Goal: Information Seeking & Learning: Find specific fact

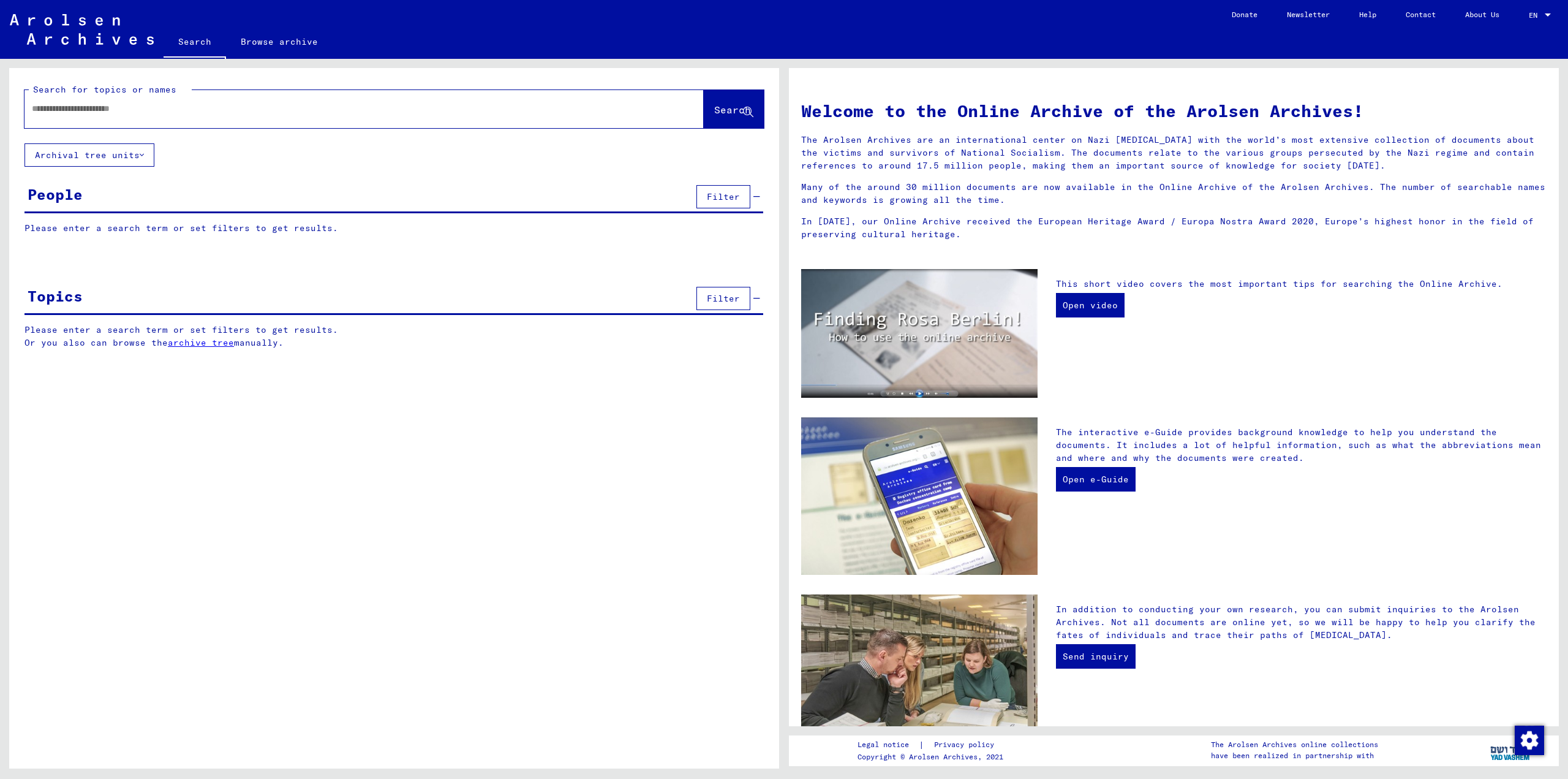
click at [127, 110] on input "text" at bounding box center [349, 108] width 635 height 13
paste input "**********"
type input "**********"
click at [717, 111] on span "Search" at bounding box center [732, 110] width 37 height 12
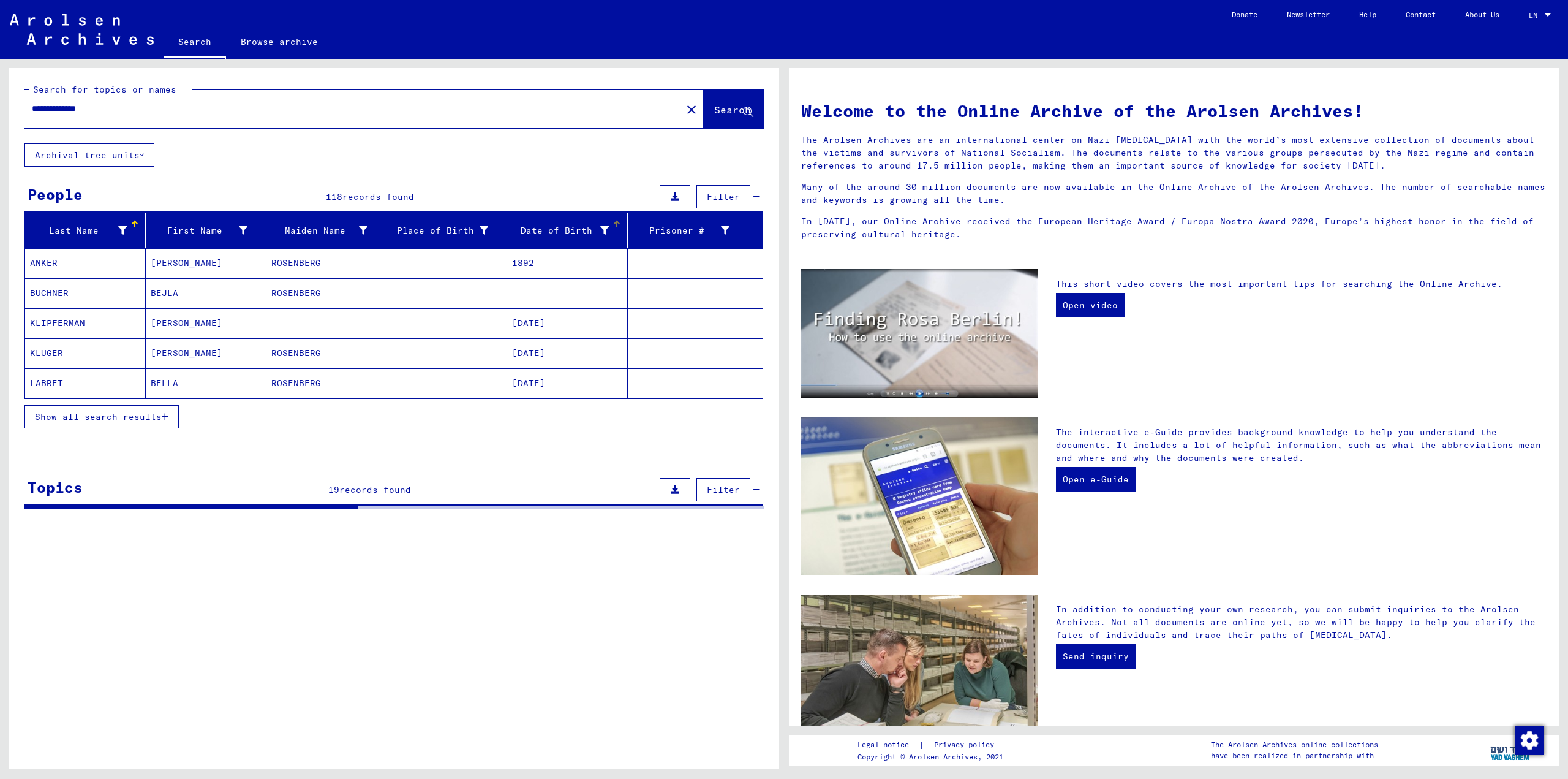
click at [570, 232] on div "Date of Birth" at bounding box center [560, 230] width 97 height 13
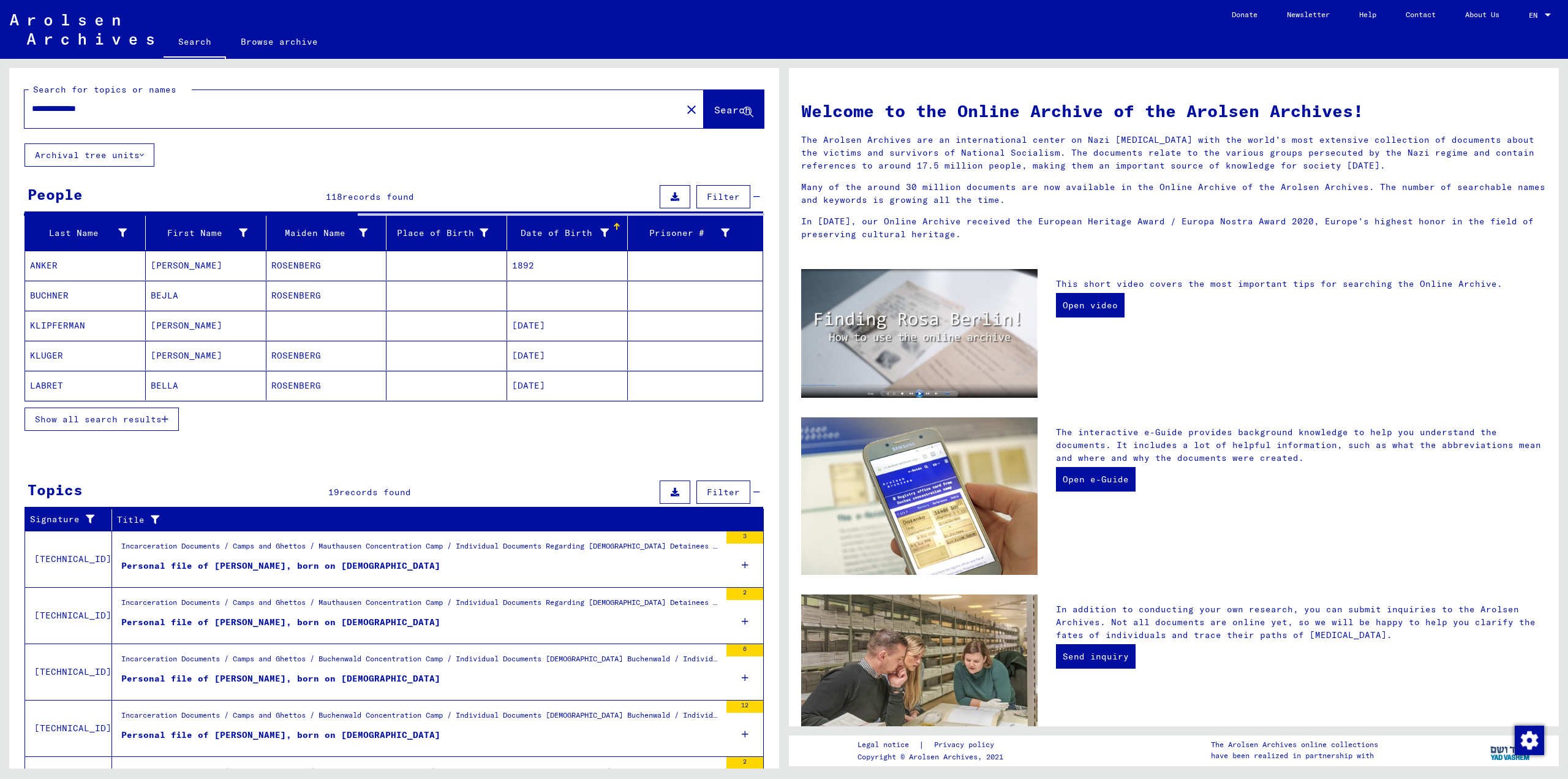
click at [600, 235] on icon at bounding box center [605, 233] width 9 height 9
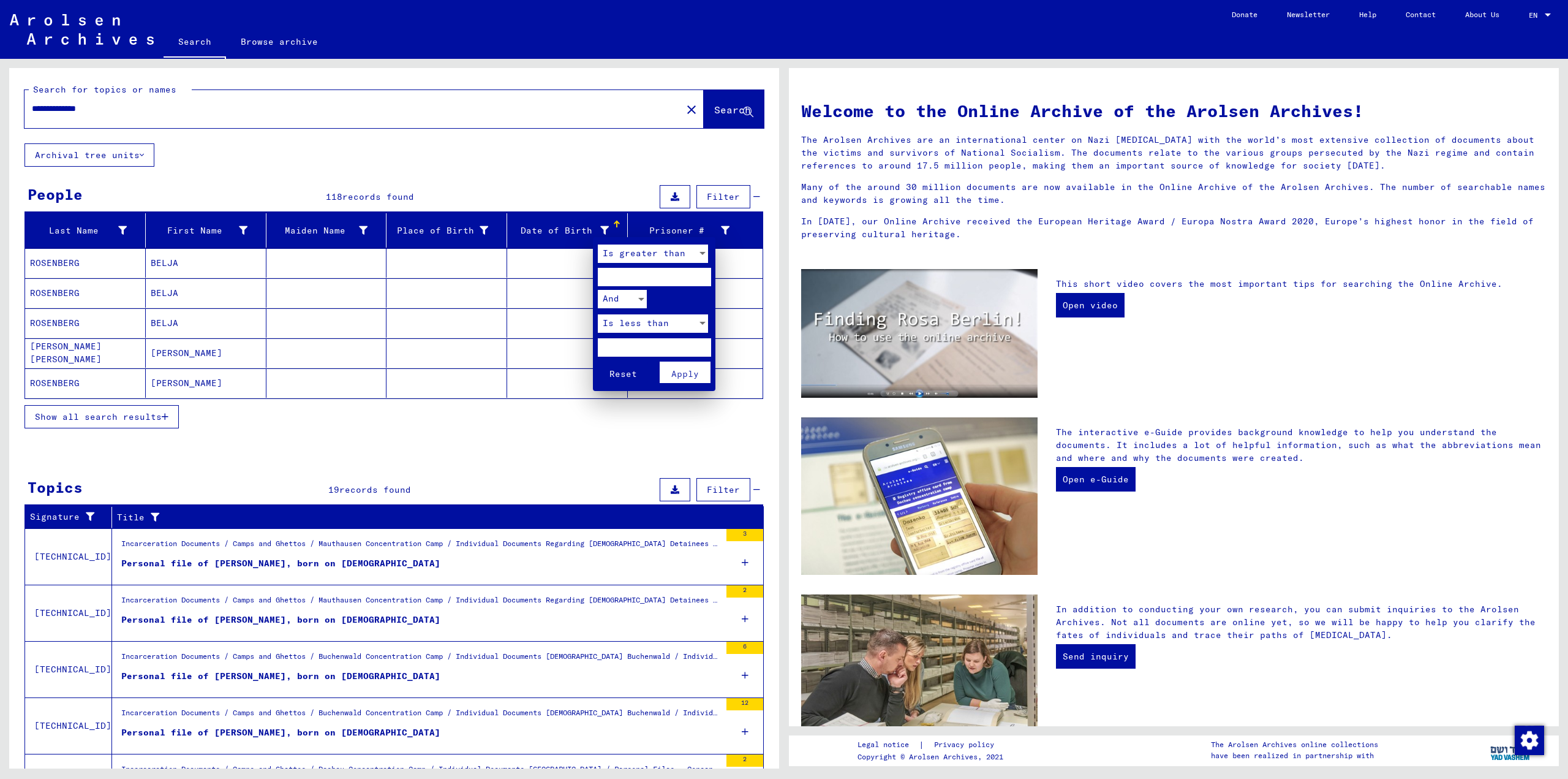
drag, startPoint x: 575, startPoint y: 236, endPoint x: 569, endPoint y: 232, distance: 7.2
click at [575, 235] on div at bounding box center [784, 389] width 1568 height 779
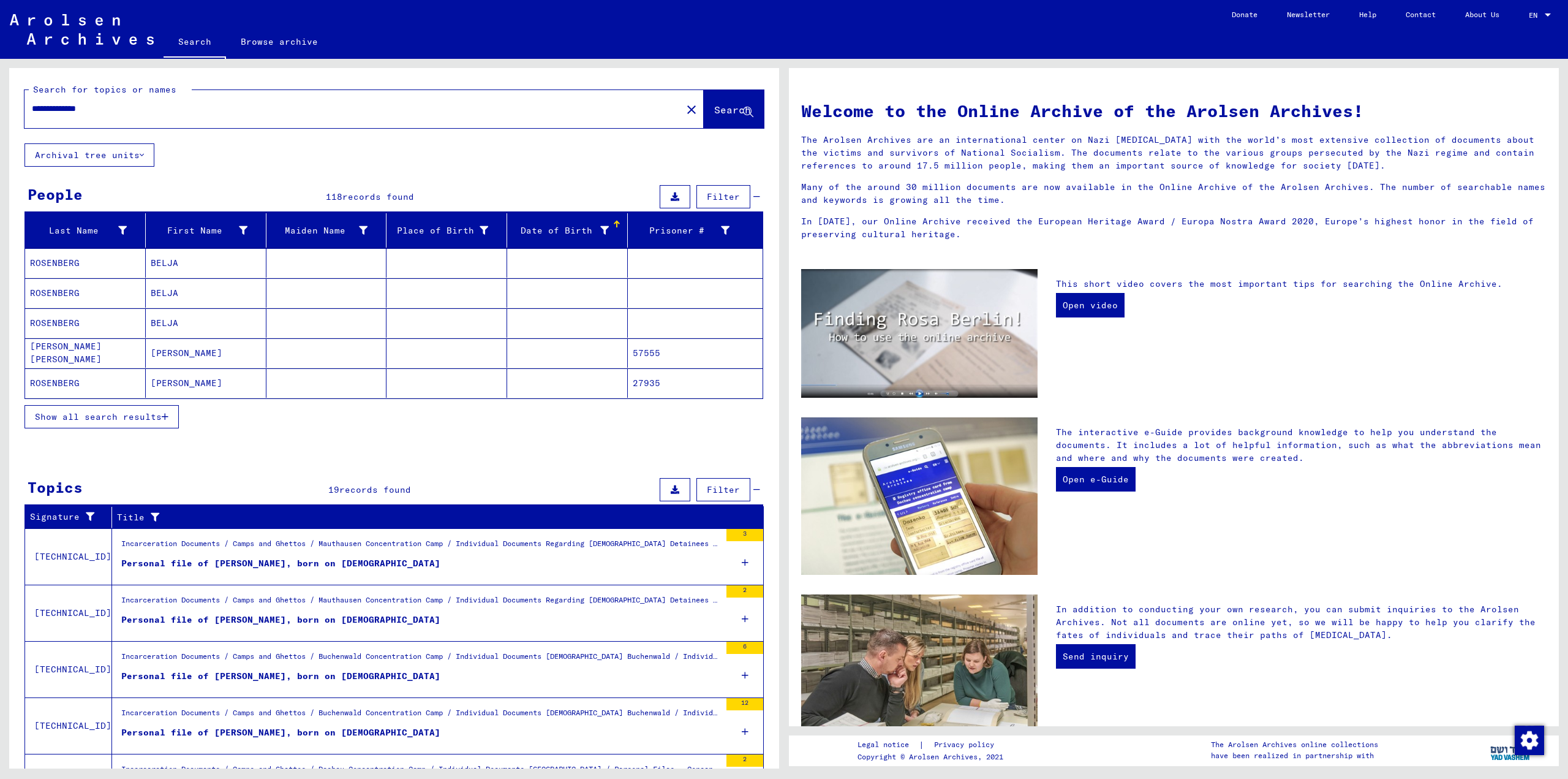
click at [569, 232] on div "Date of Birth" at bounding box center [560, 230] width 97 height 13
click at [600, 228] on icon at bounding box center [605, 230] width 9 height 9
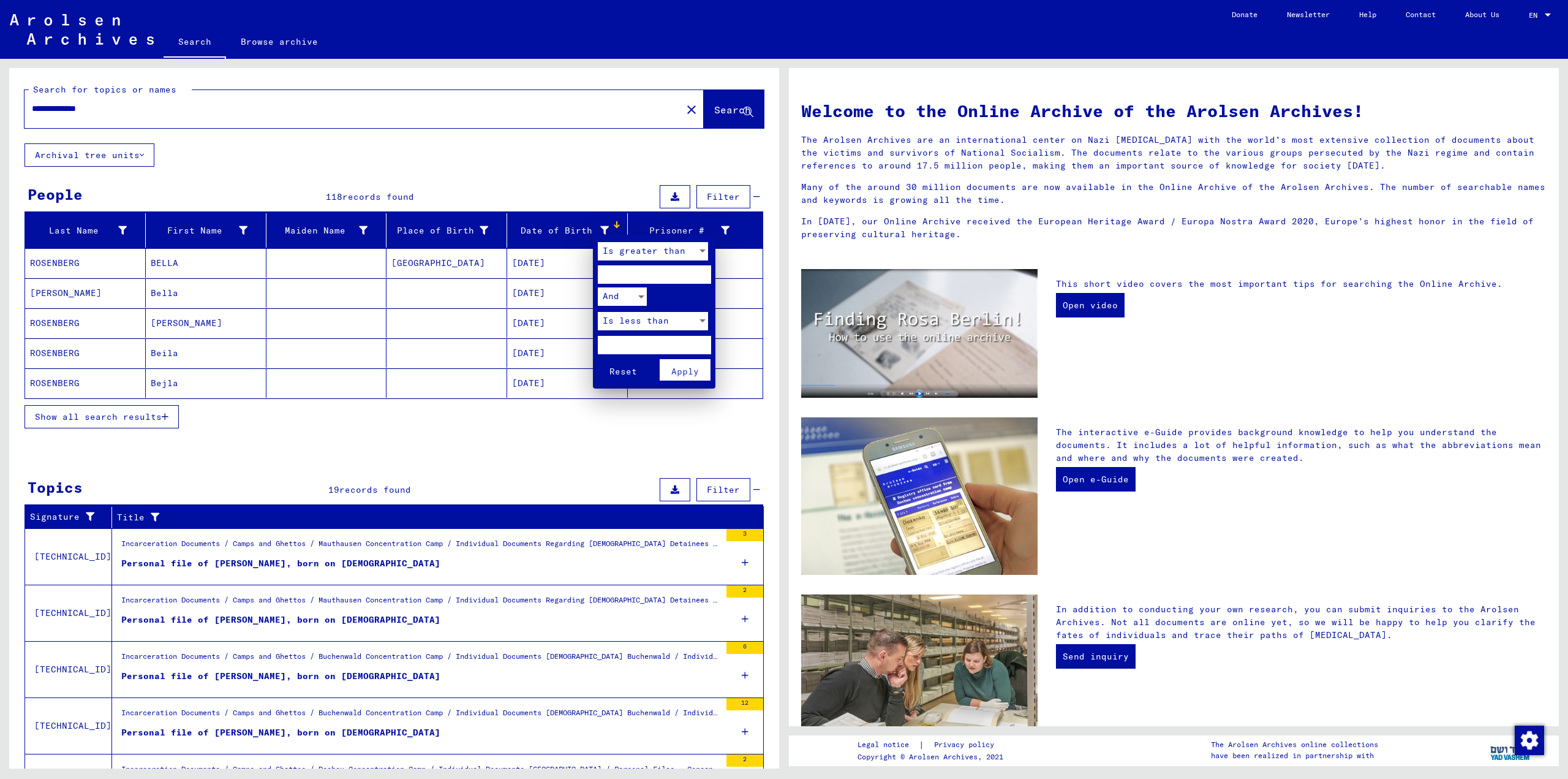
click at [622, 271] on input "number" at bounding box center [654, 274] width 113 height 18
type input "****"
click at [657, 348] on input "number" at bounding box center [654, 344] width 113 height 18
type input "****"
click at [598, 359] on button "Reset" at bounding box center [623, 369] width 51 height 21
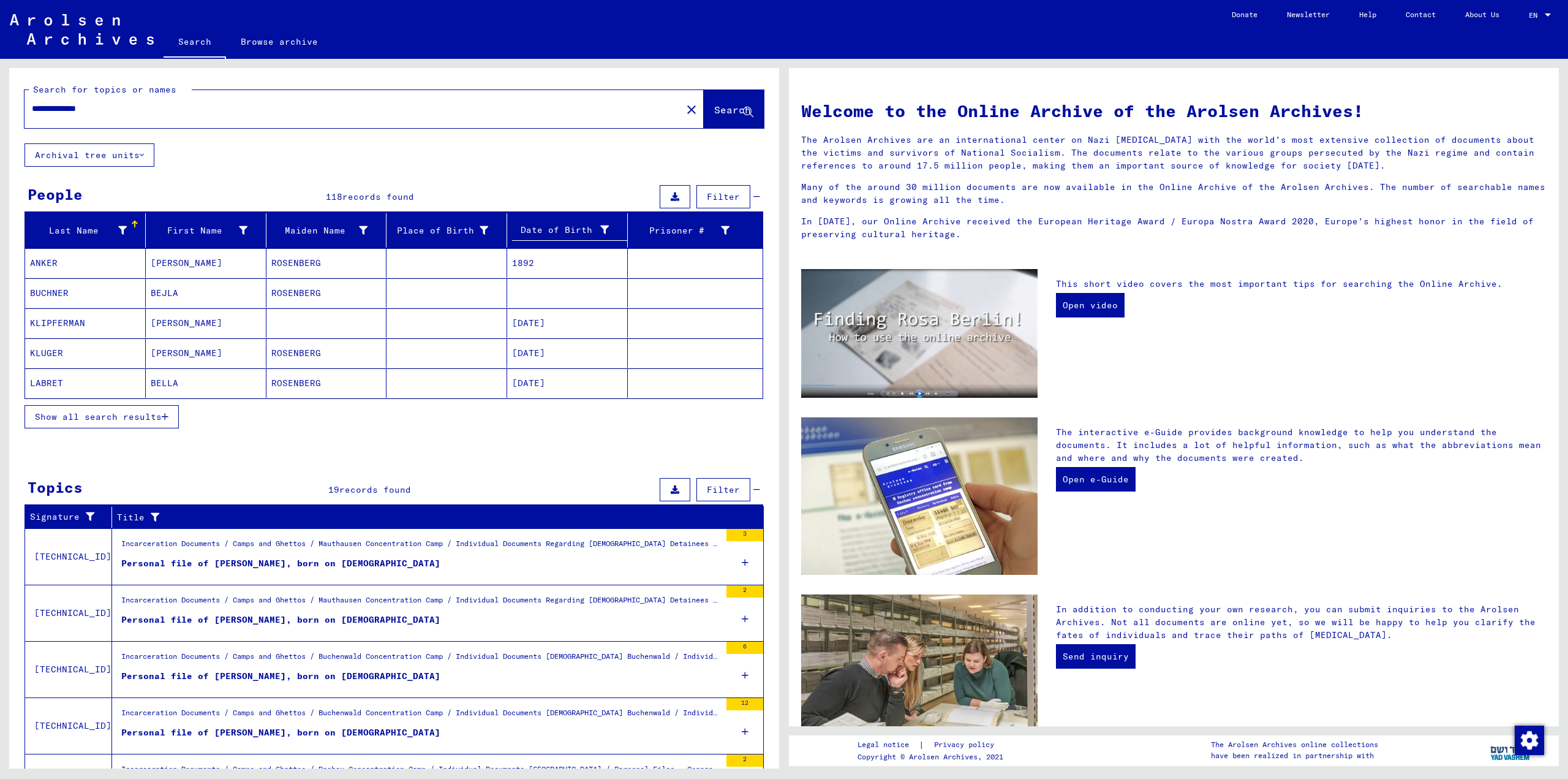
click at [150, 411] on span "Show all search results" at bounding box center [99, 417] width 127 height 11
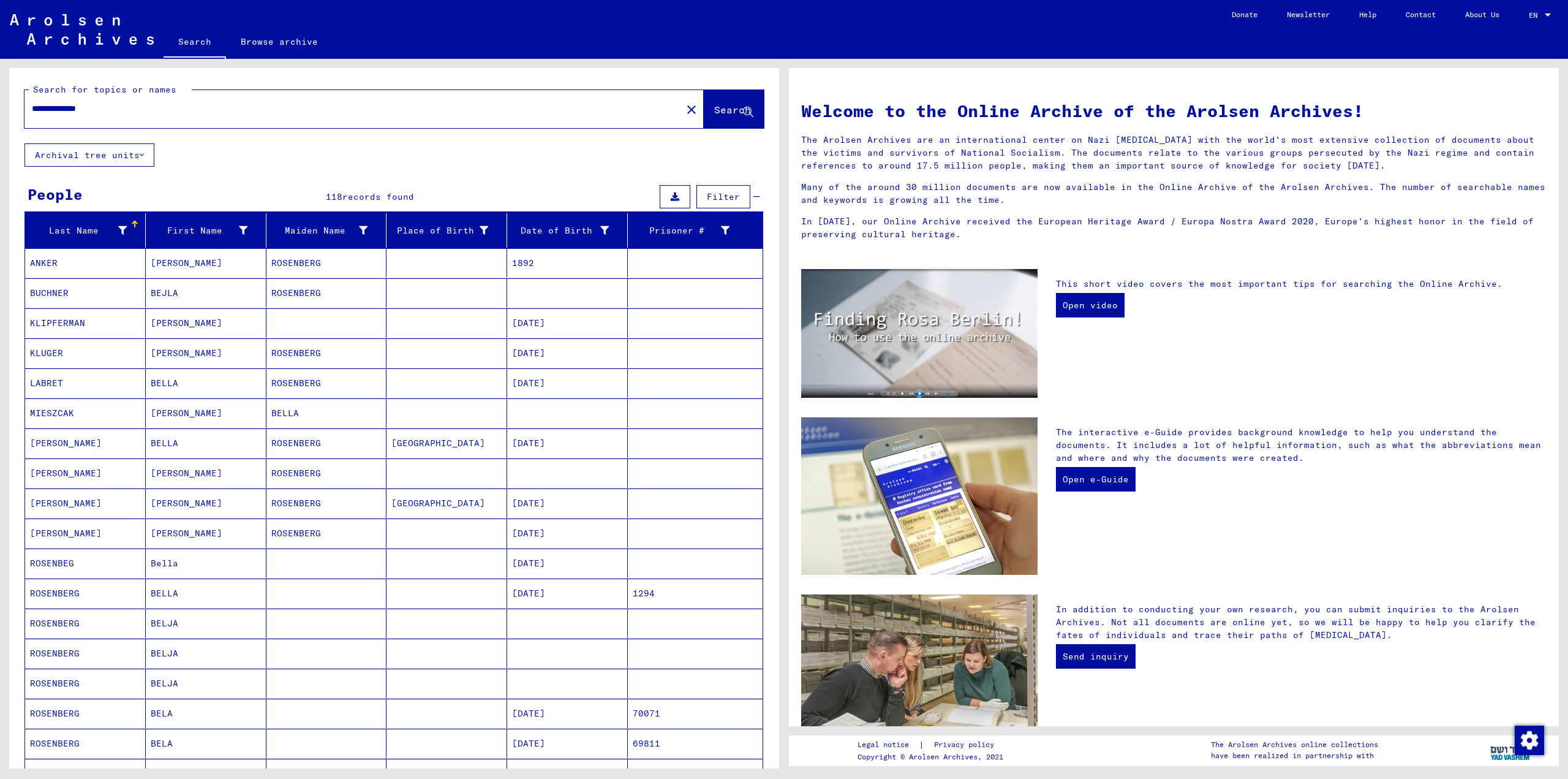
click at [216, 333] on mat-cell "[PERSON_NAME]" at bounding box center [206, 323] width 121 height 29
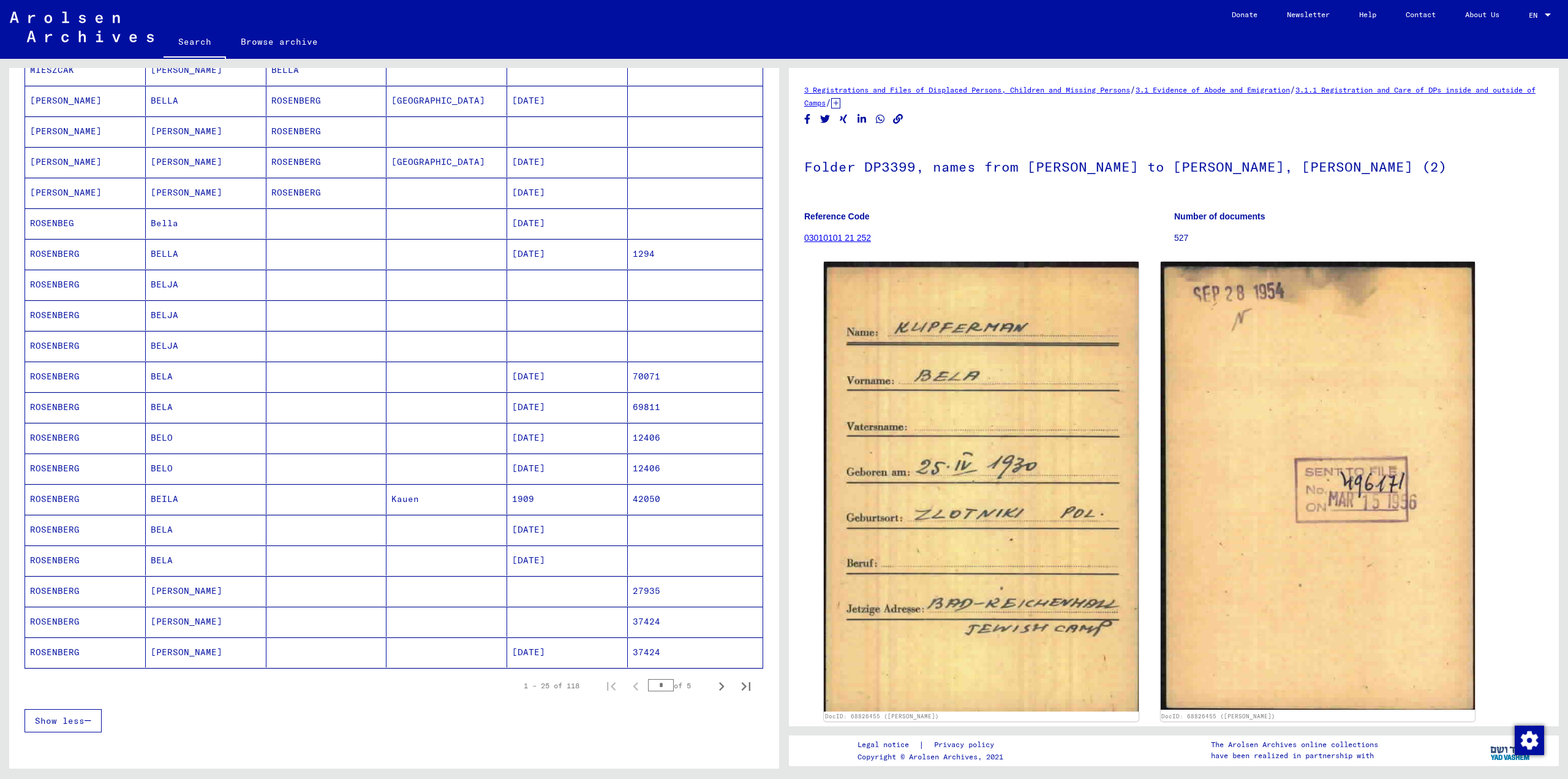
scroll to position [368, 0]
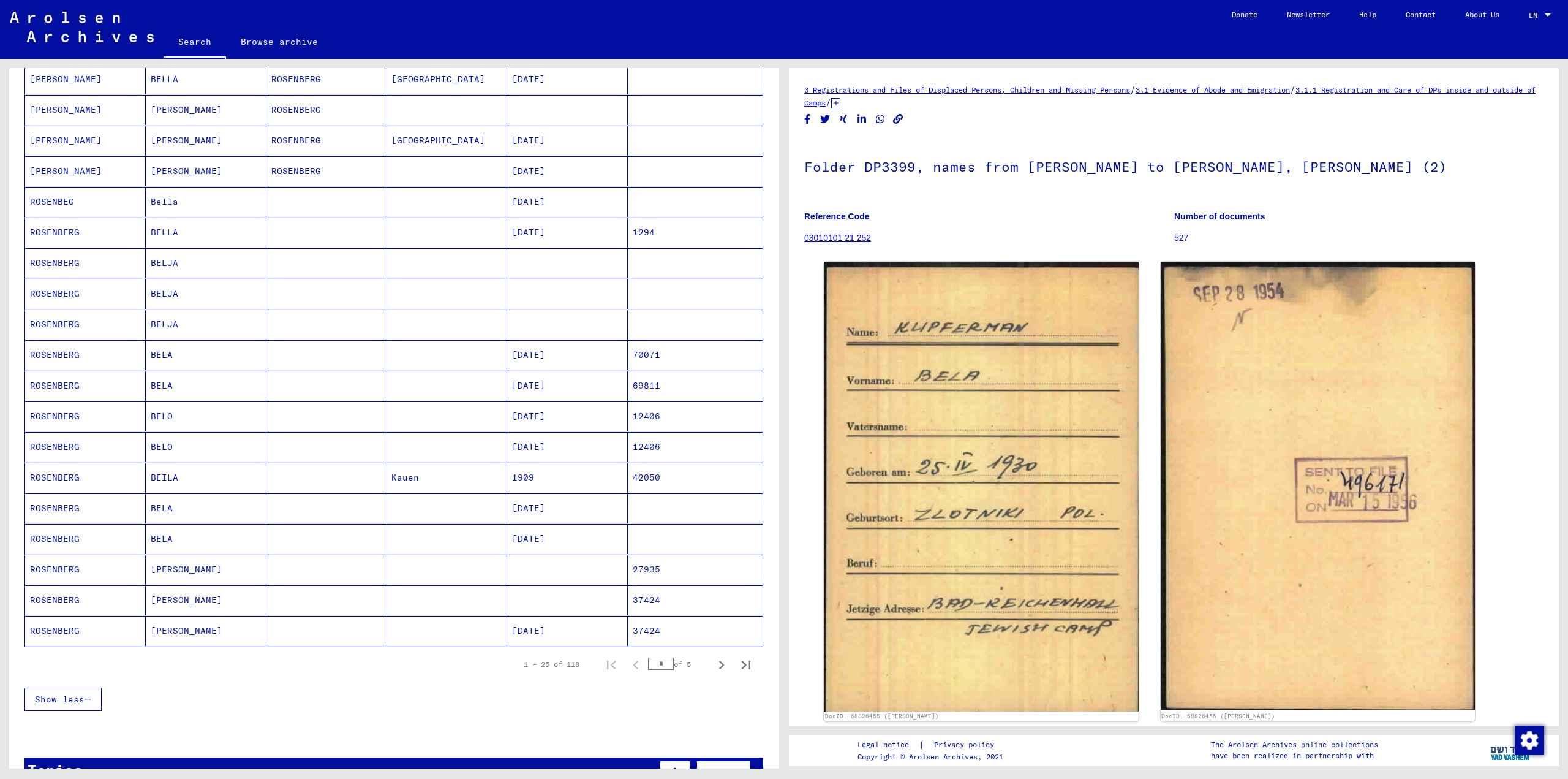
click at [536, 367] on mat-cell "[DATE]" at bounding box center [568, 355] width 121 height 30
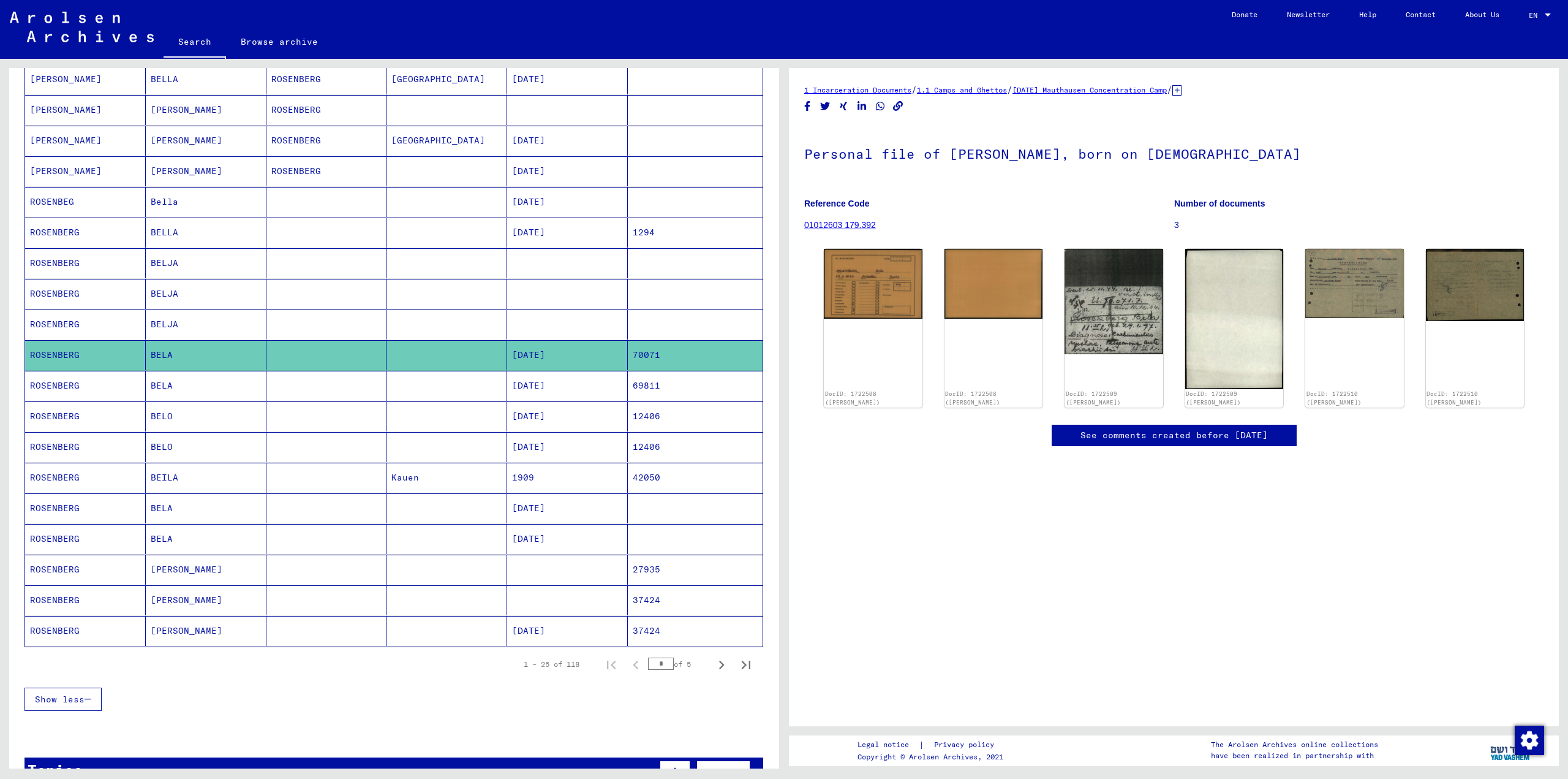
click at [399, 262] on mat-cell at bounding box center [447, 263] width 121 height 30
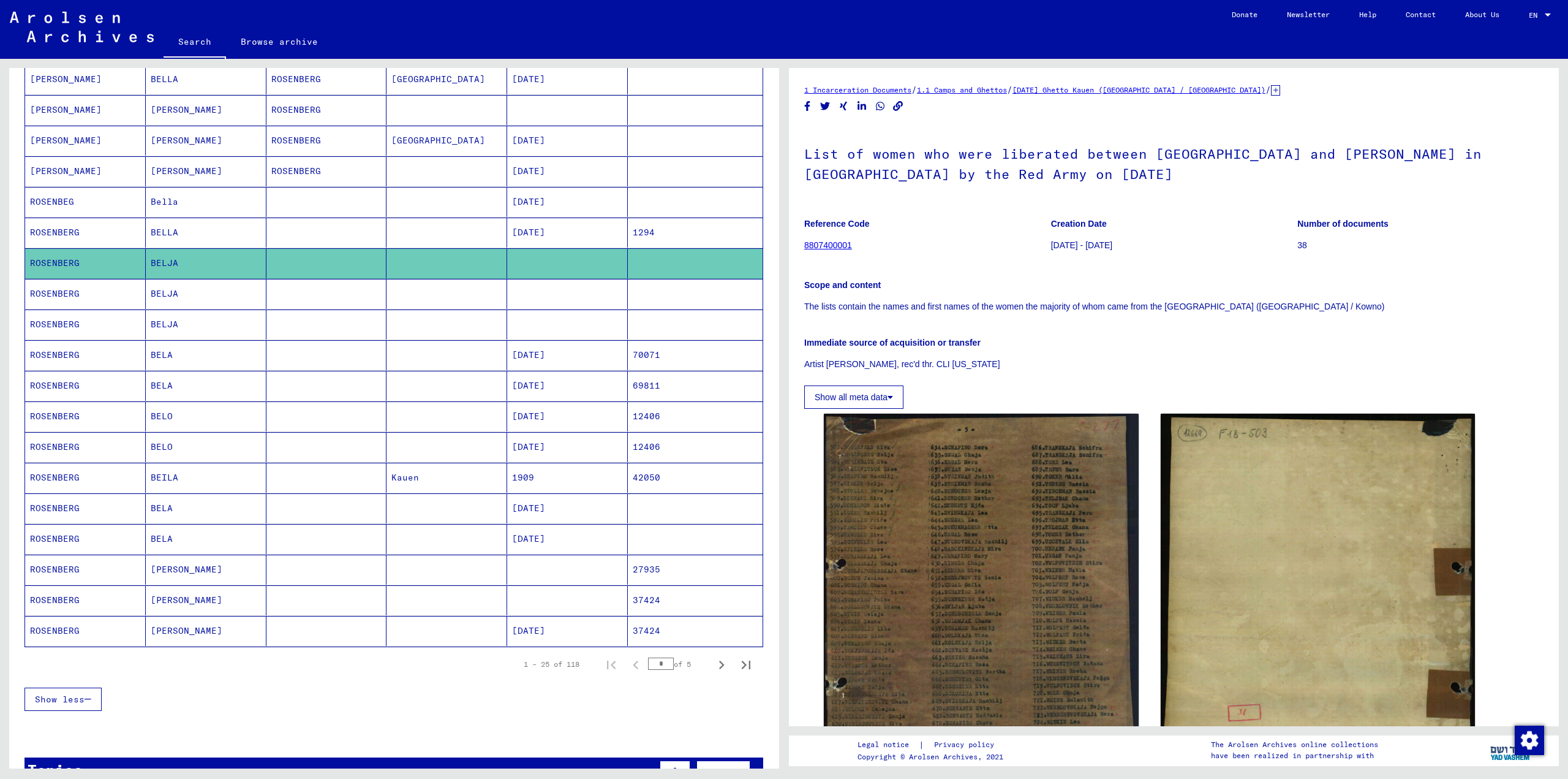
click at [362, 307] on mat-cell at bounding box center [326, 294] width 121 height 30
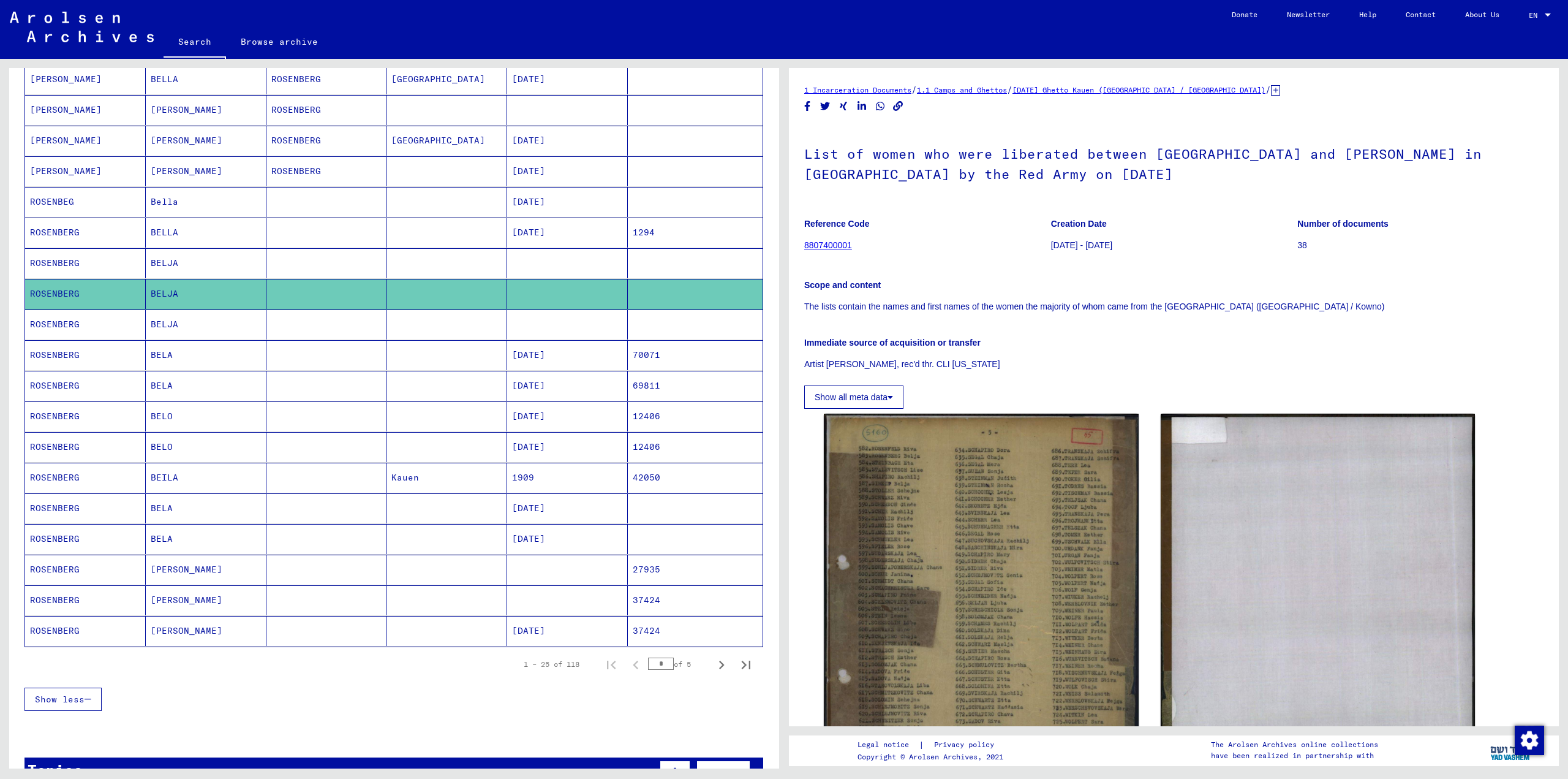
click at [358, 336] on mat-cell at bounding box center [326, 324] width 121 height 30
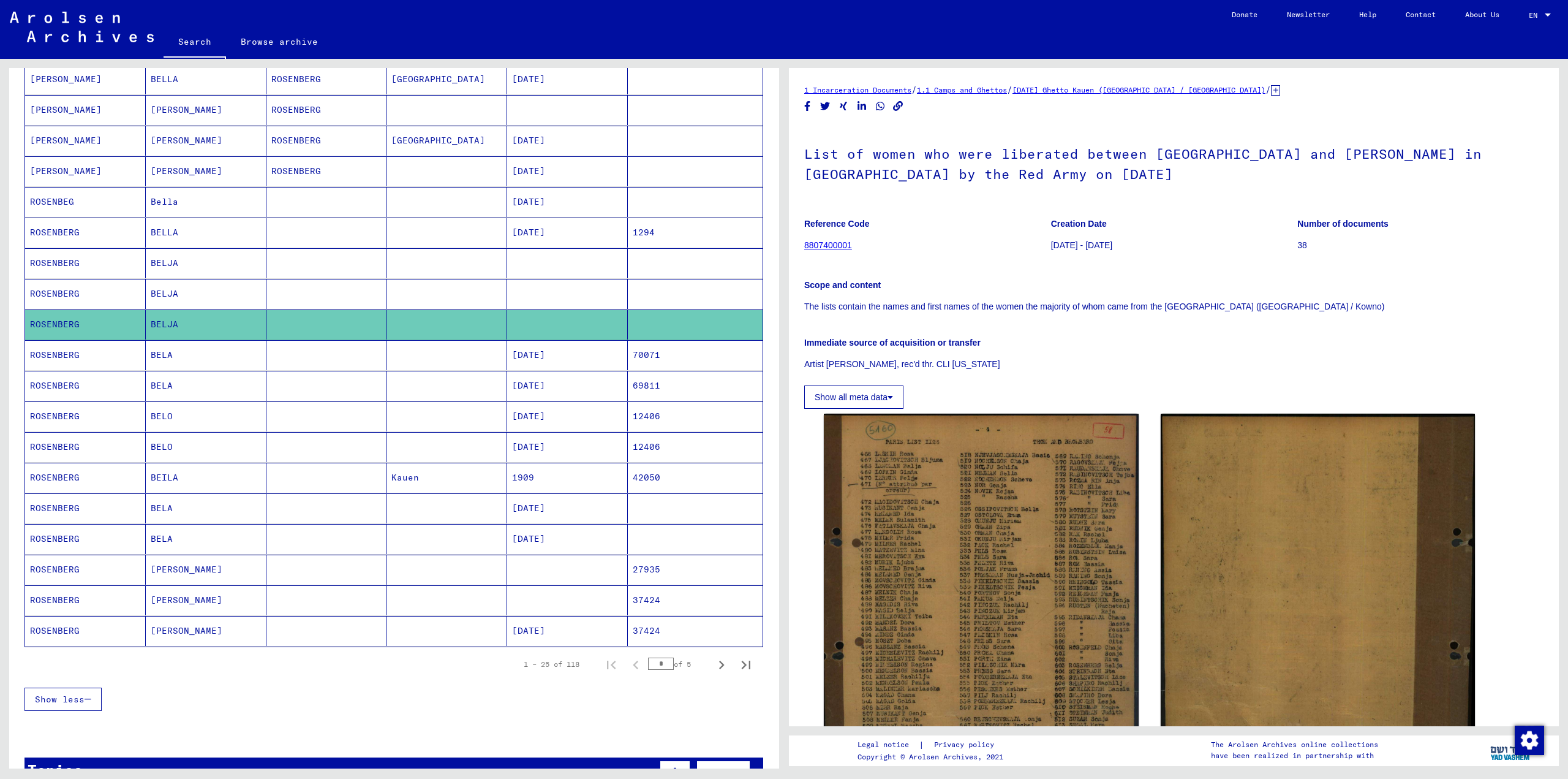
click at [360, 362] on mat-cell at bounding box center [326, 355] width 121 height 30
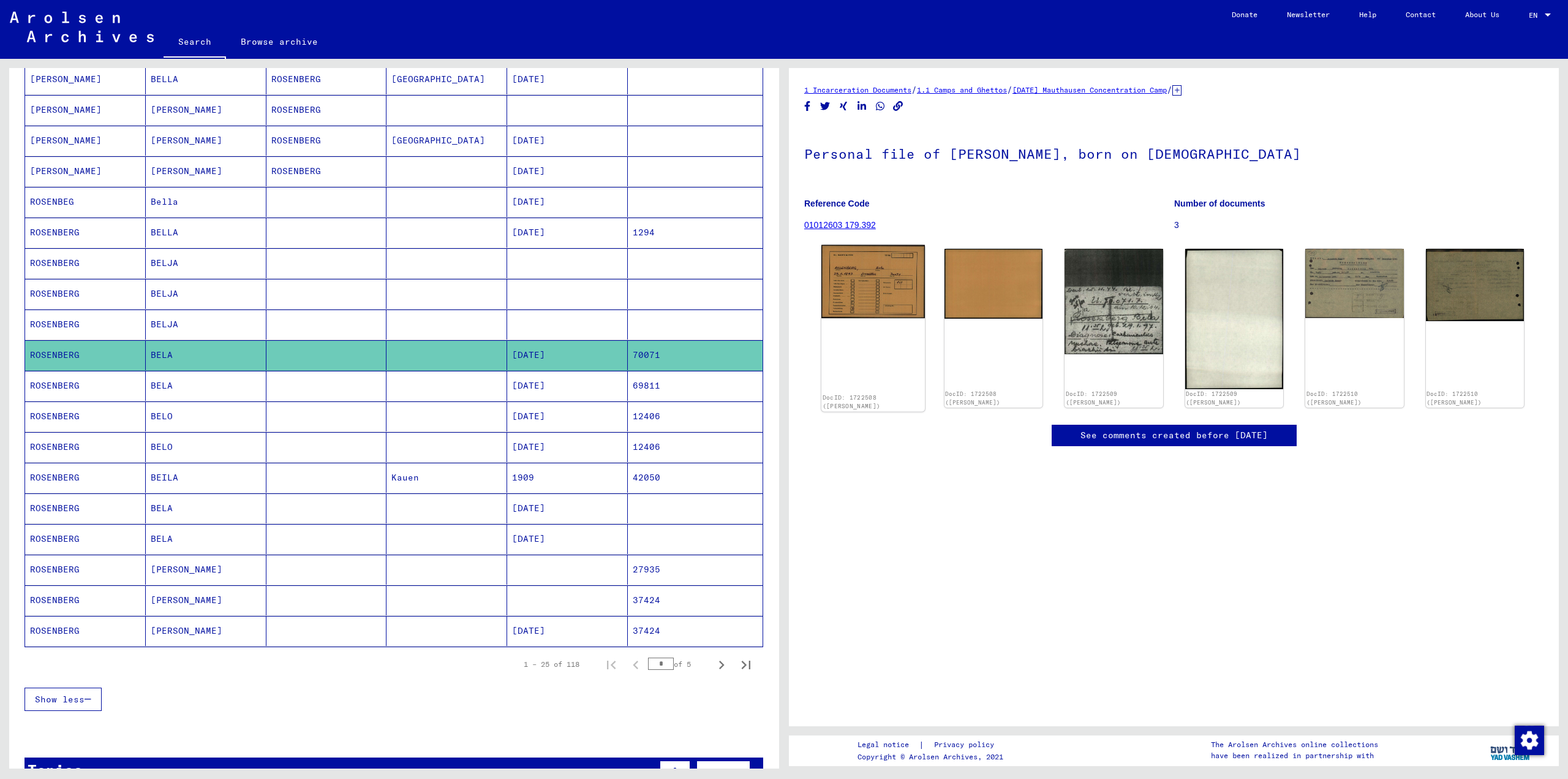
click at [872, 286] on img at bounding box center [872, 282] width 104 height 74
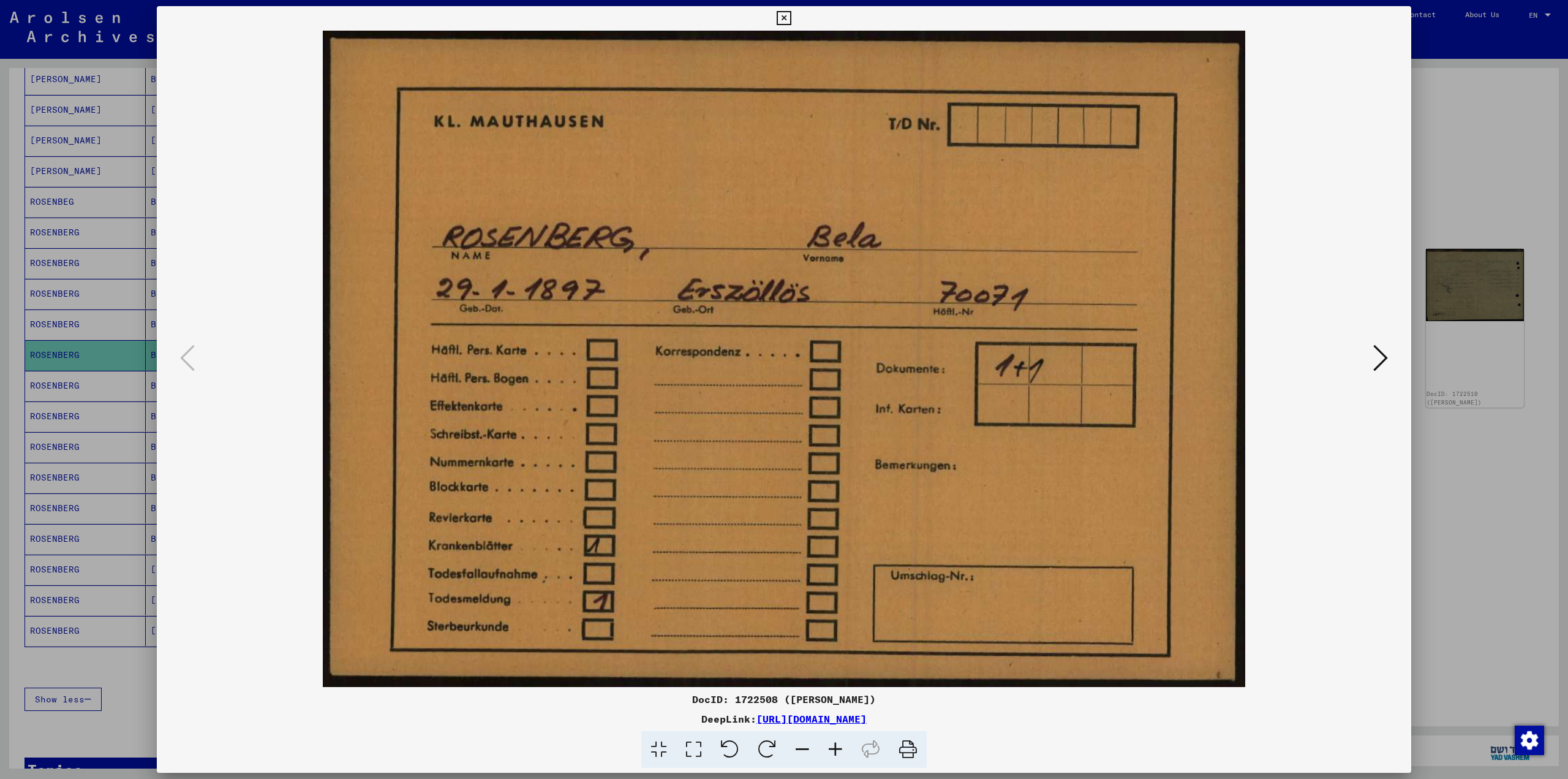
click at [1379, 350] on icon at bounding box center [1380, 357] width 15 height 29
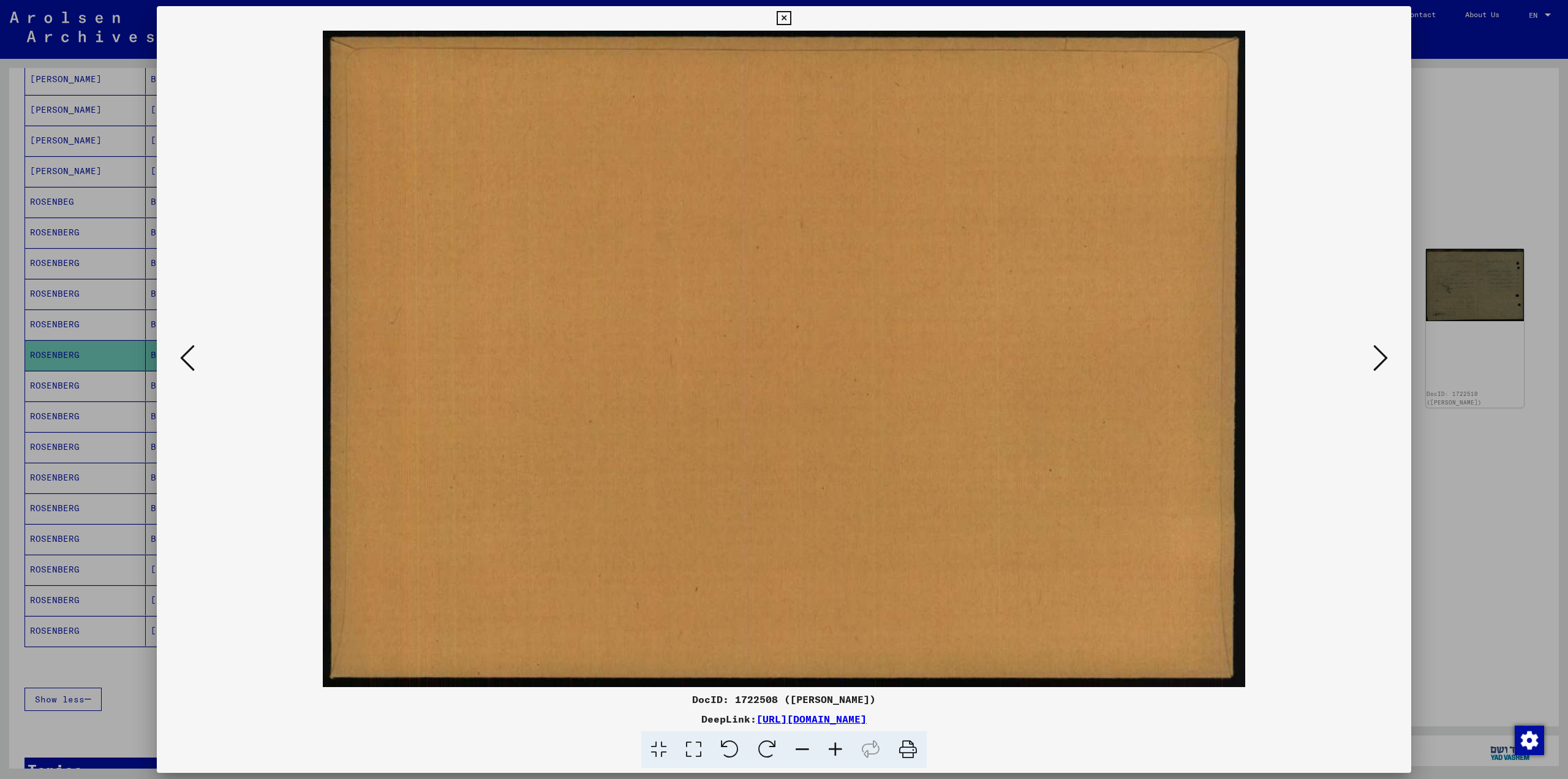
click at [1384, 368] on icon at bounding box center [1380, 357] width 15 height 29
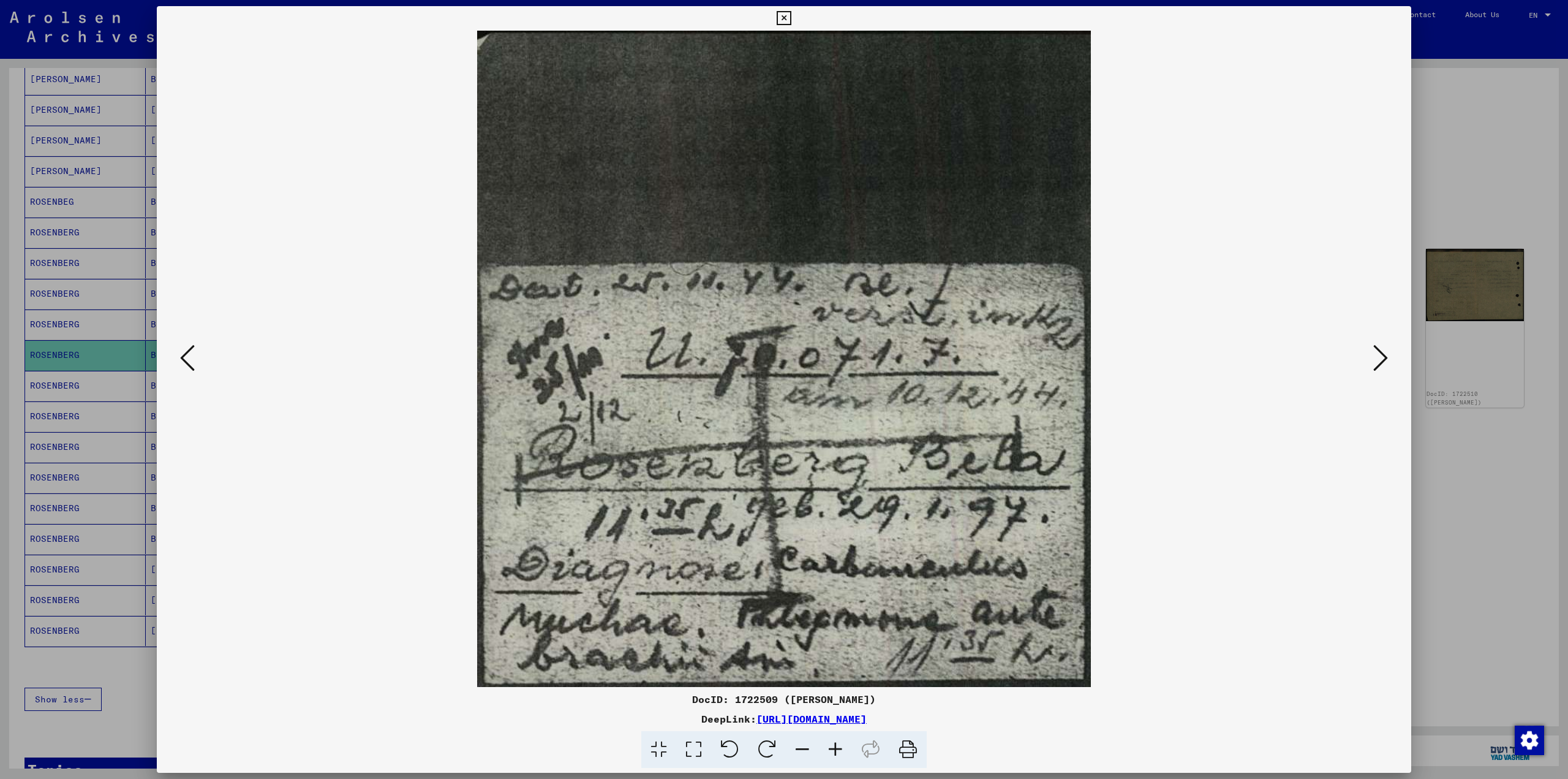
click at [1384, 368] on icon at bounding box center [1380, 357] width 15 height 29
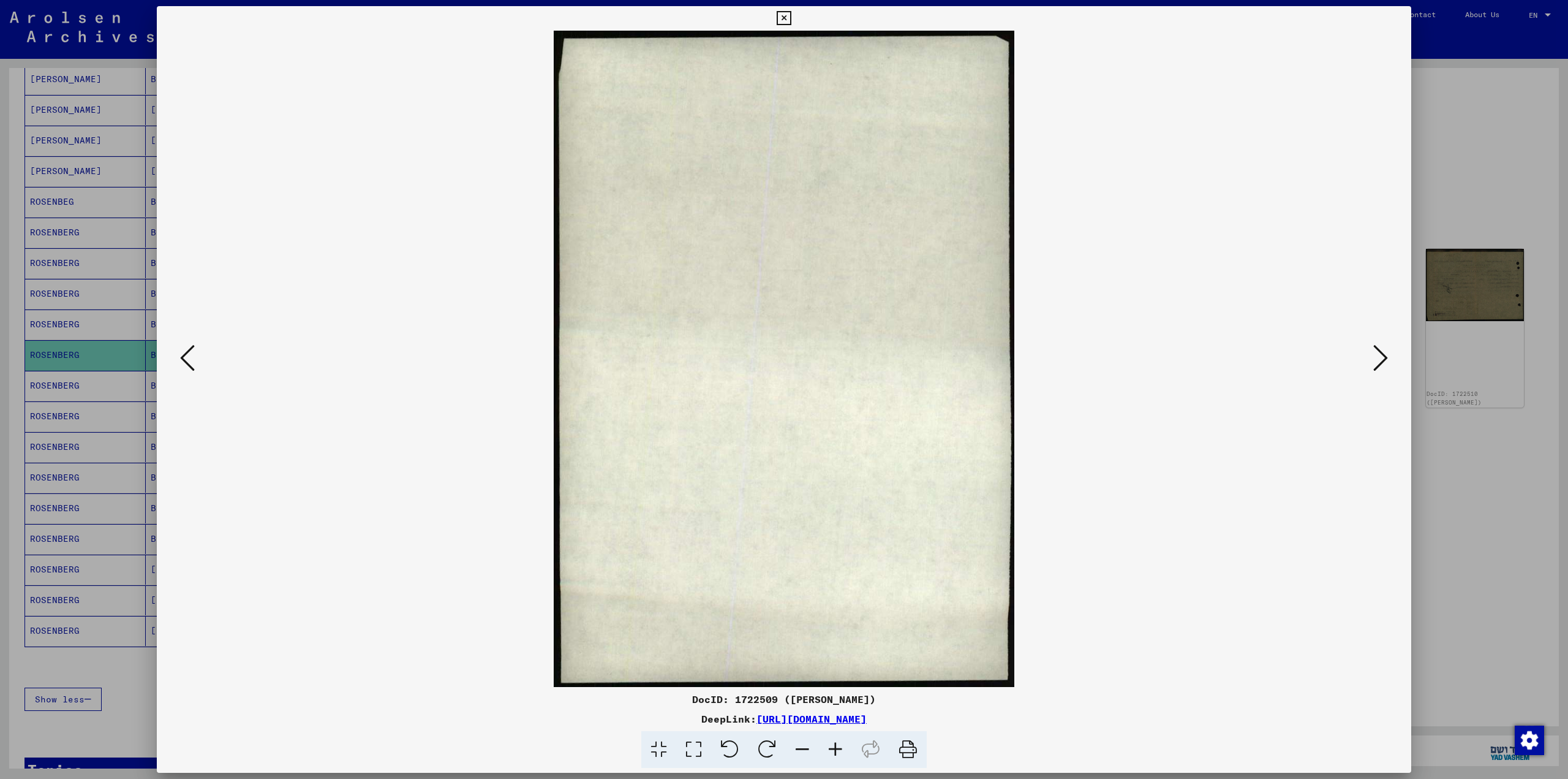
click at [1384, 368] on icon at bounding box center [1380, 357] width 15 height 29
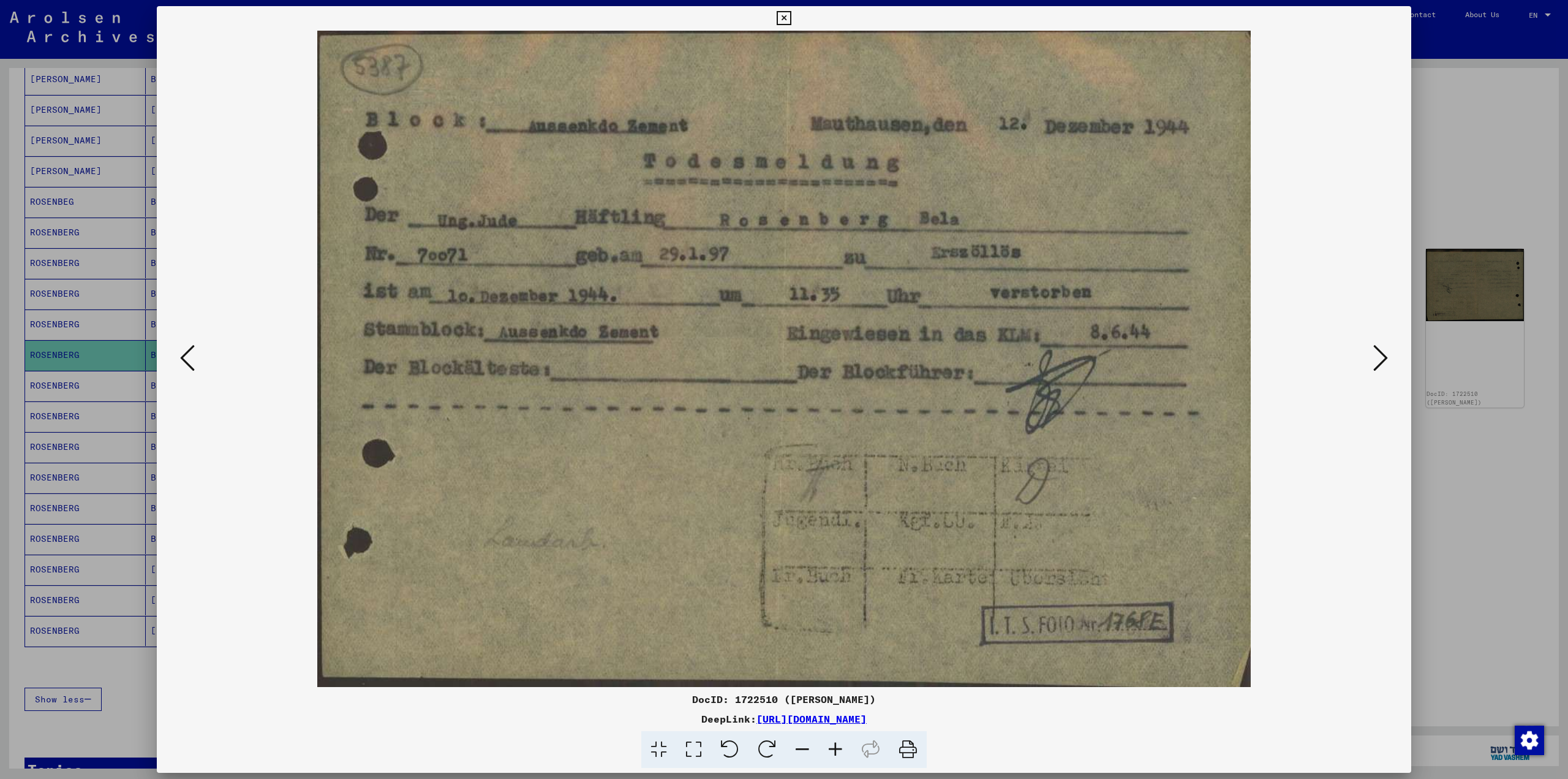
click at [1384, 368] on icon at bounding box center [1380, 357] width 15 height 29
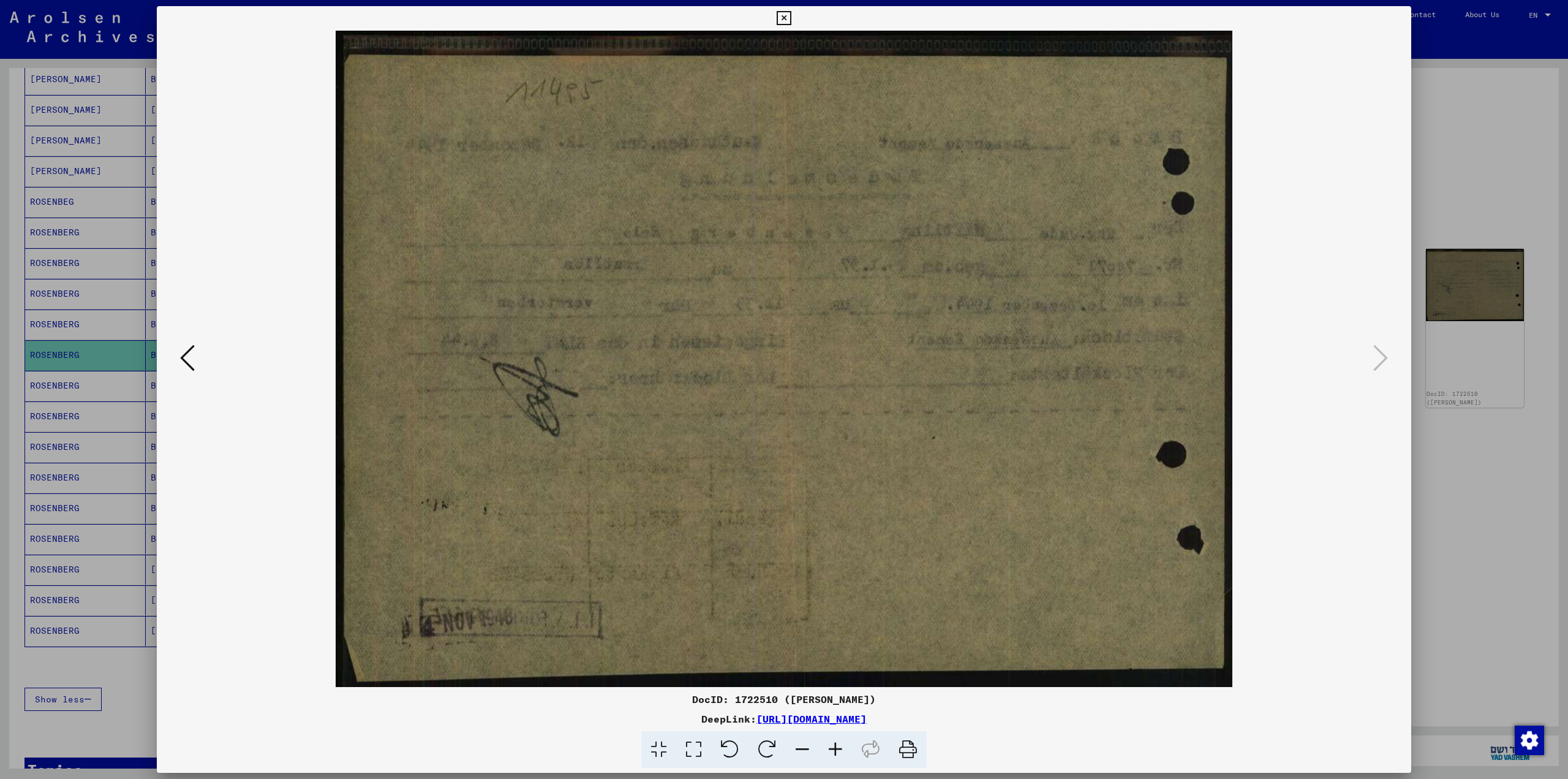
click at [1567, 674] on div at bounding box center [784, 389] width 1568 height 779
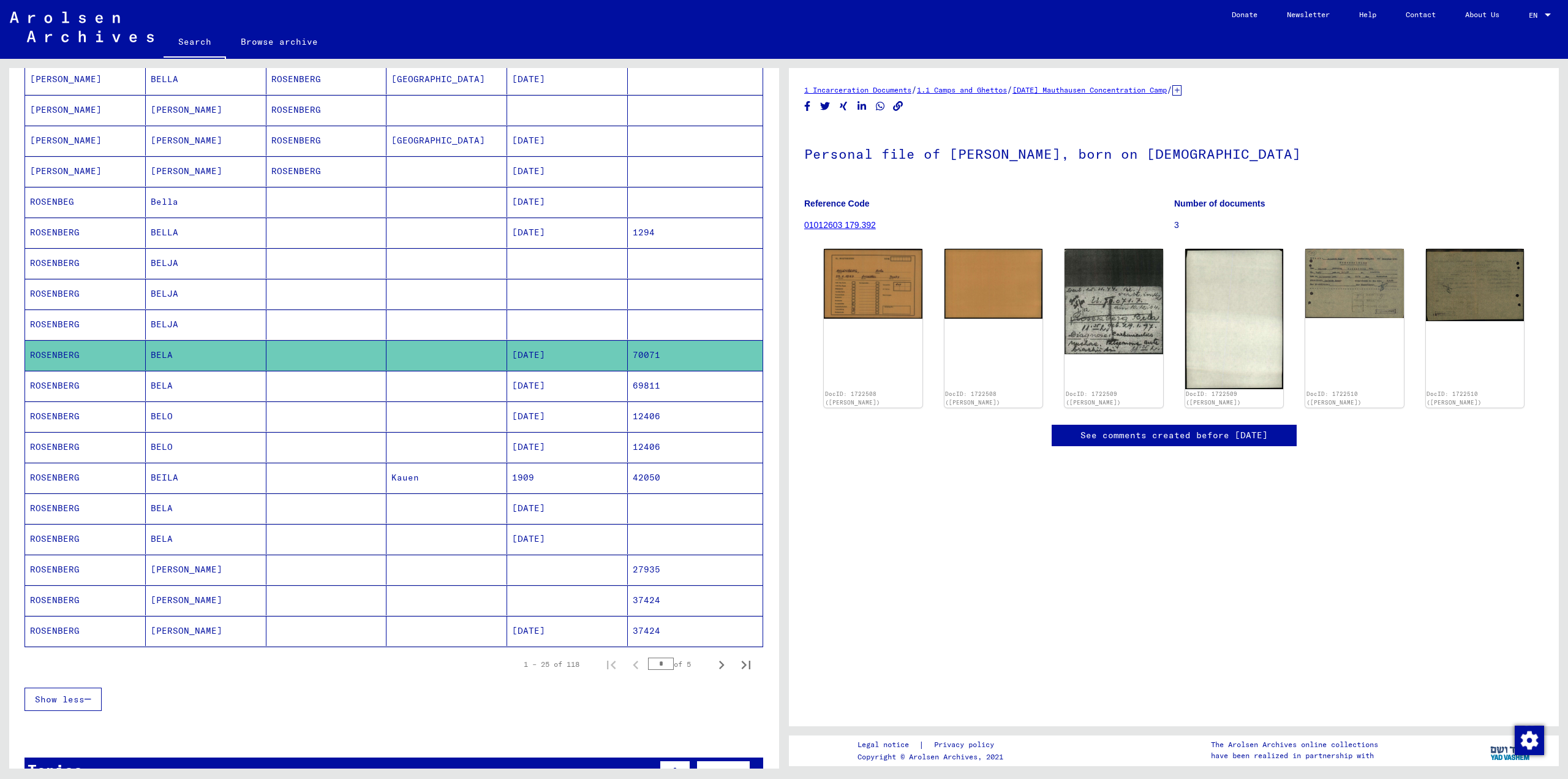
click at [298, 394] on mat-cell at bounding box center [326, 386] width 121 height 30
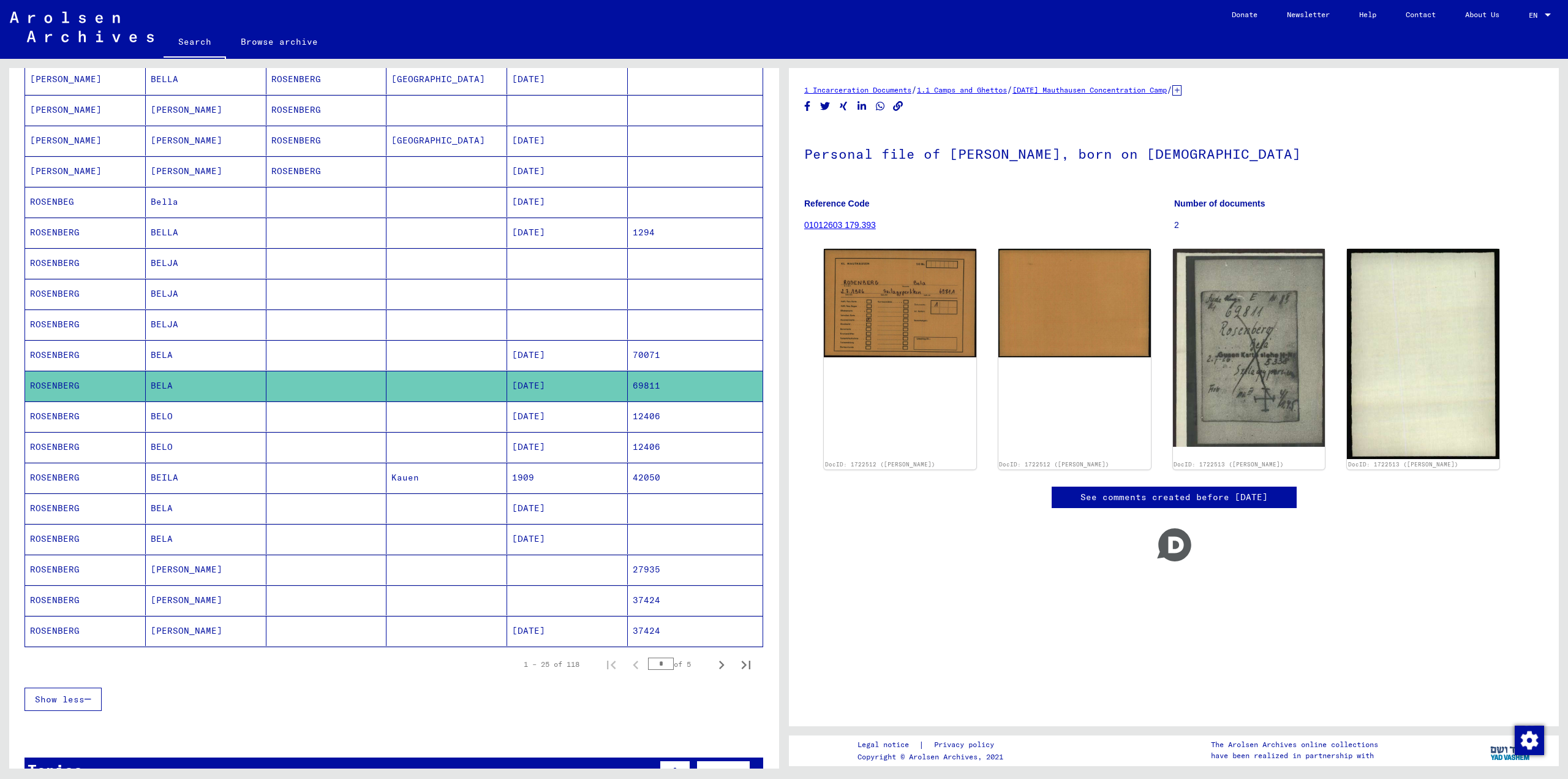
click at [266, 429] on mat-cell at bounding box center [326, 416] width 121 height 30
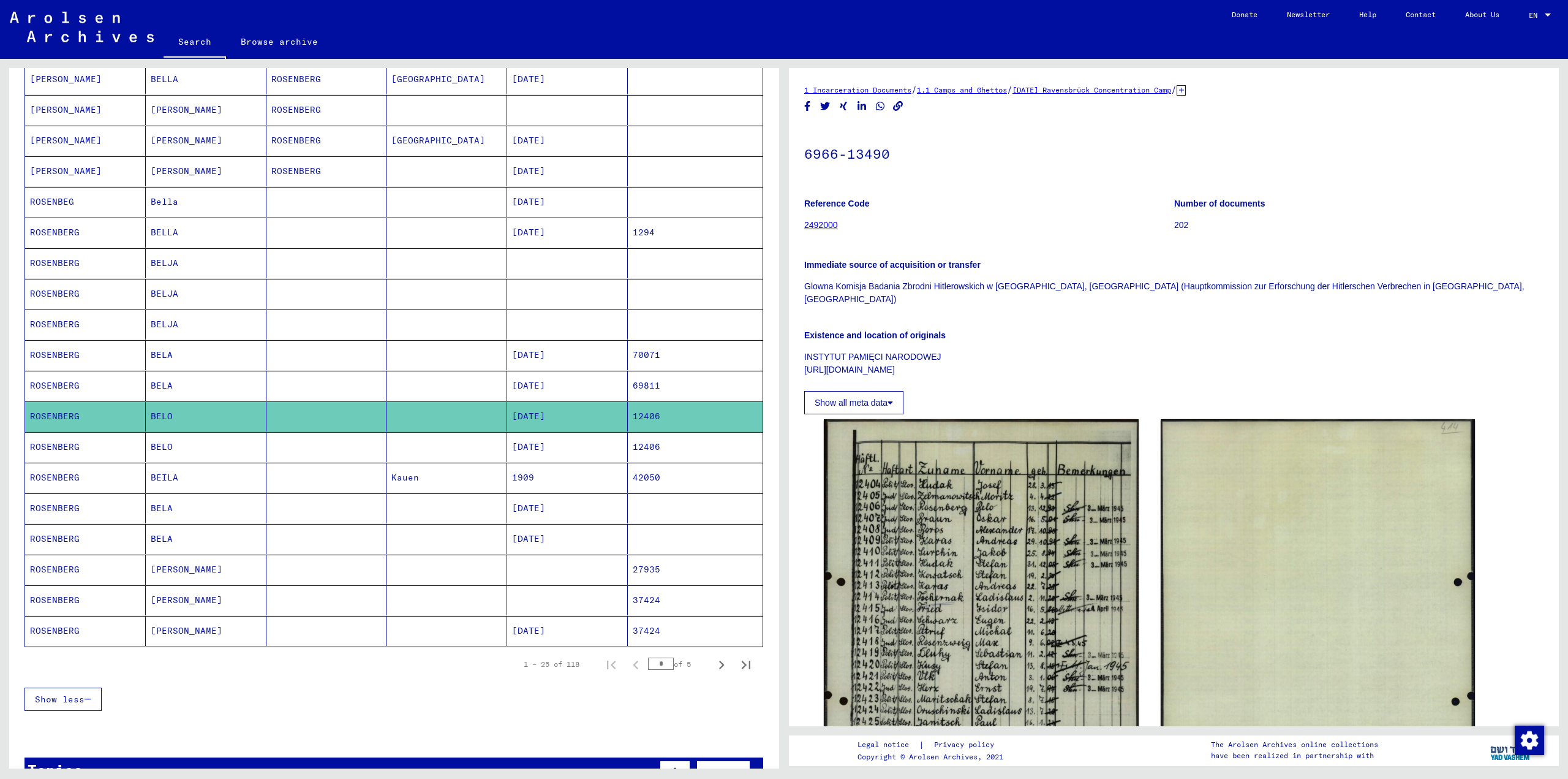
click at [245, 449] on mat-cell "BELO" at bounding box center [206, 447] width 121 height 30
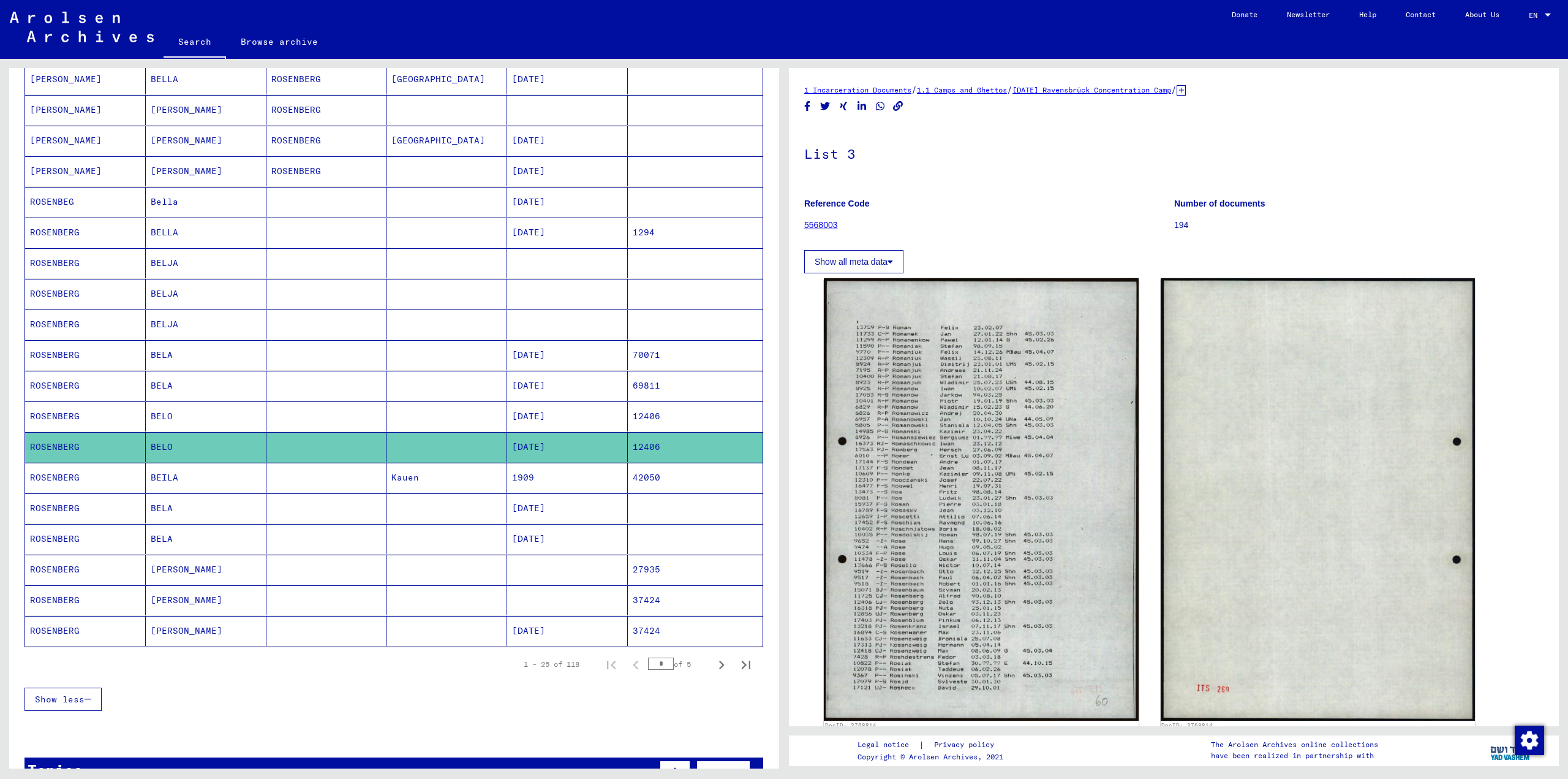
click at [250, 513] on mat-cell "BELA" at bounding box center [206, 508] width 121 height 30
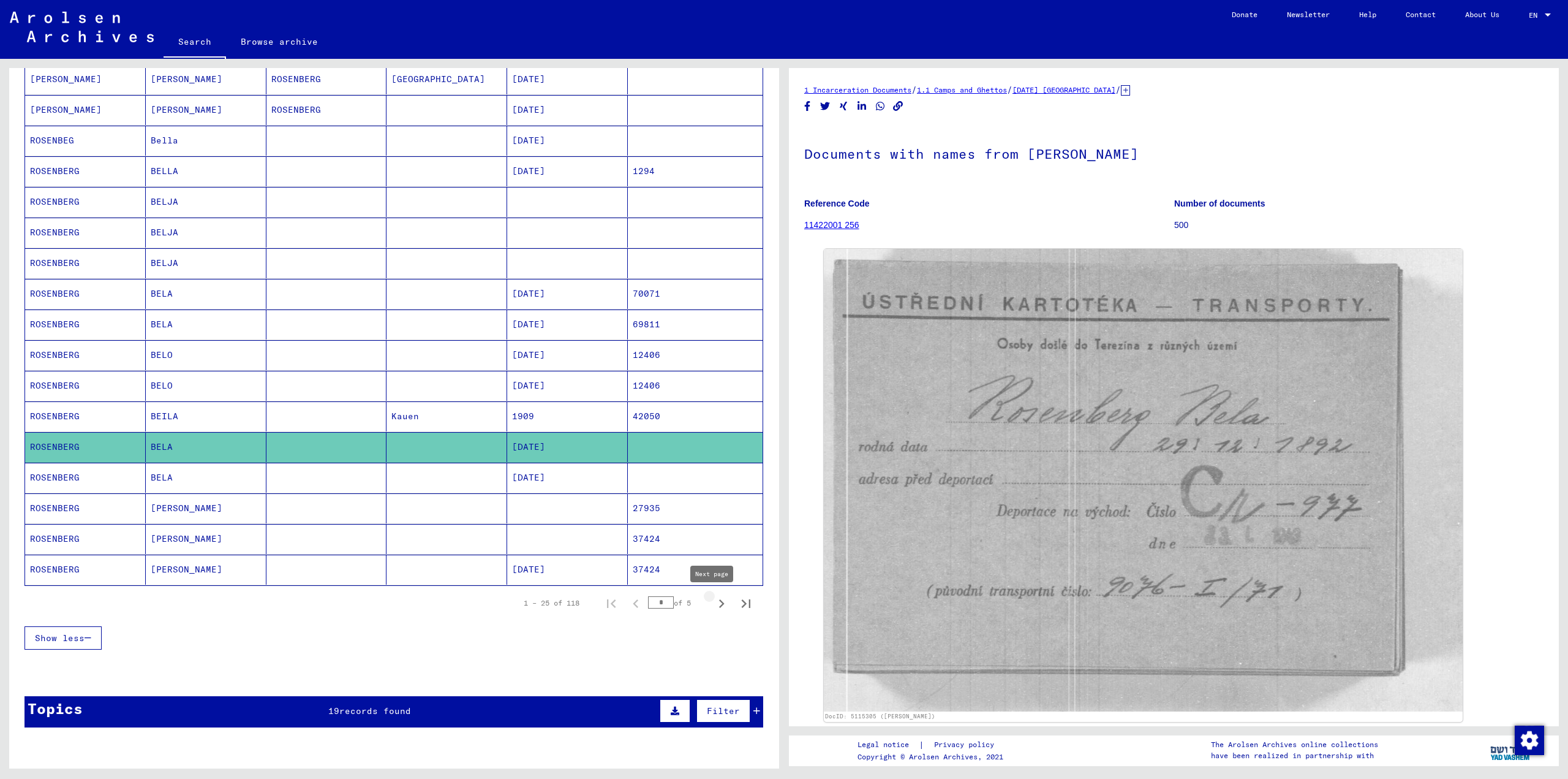
click at [713, 608] on icon "Next page" at bounding box center [721, 604] width 17 height 17
type input "*"
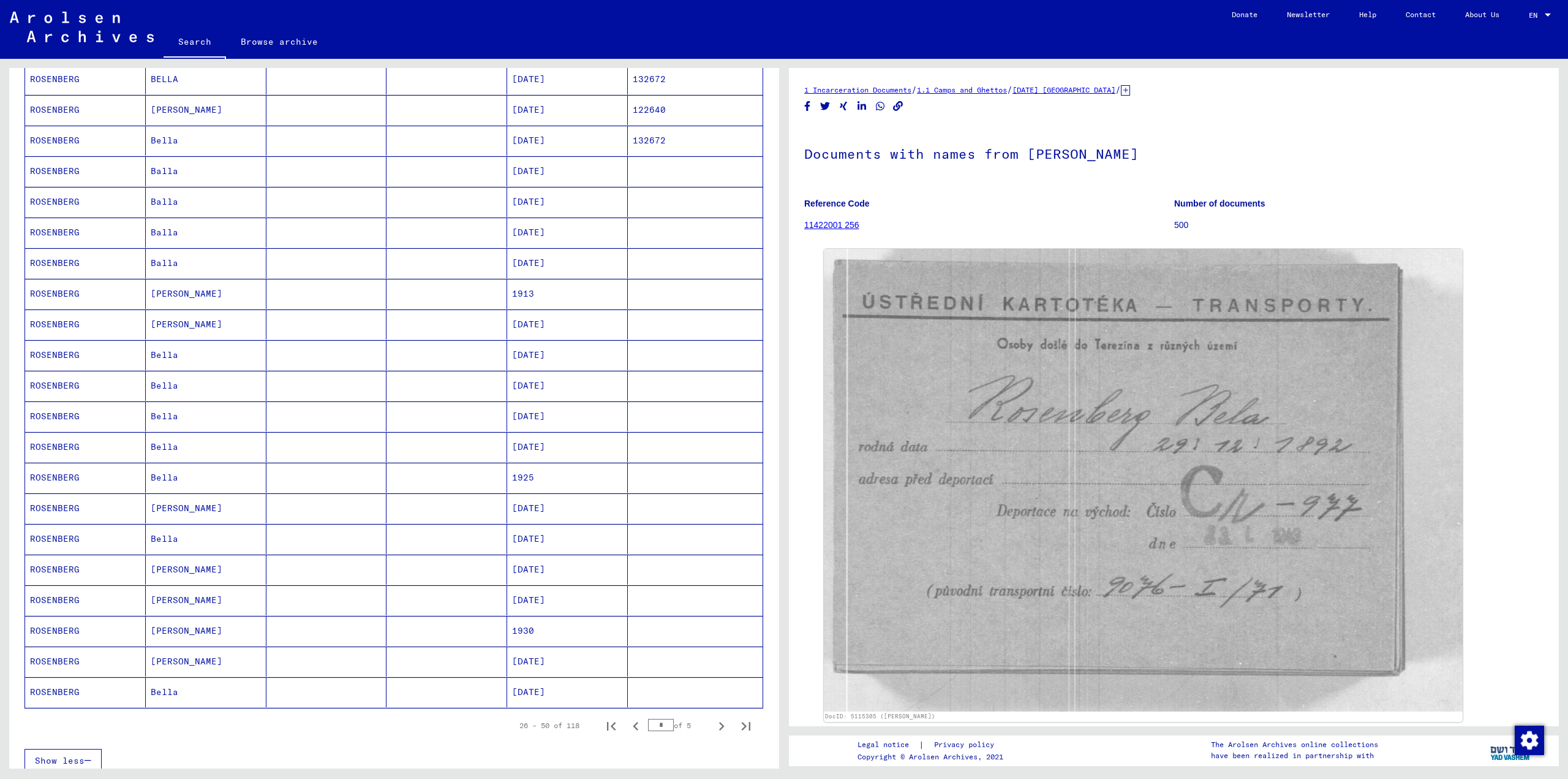
scroll to position [368, 0]
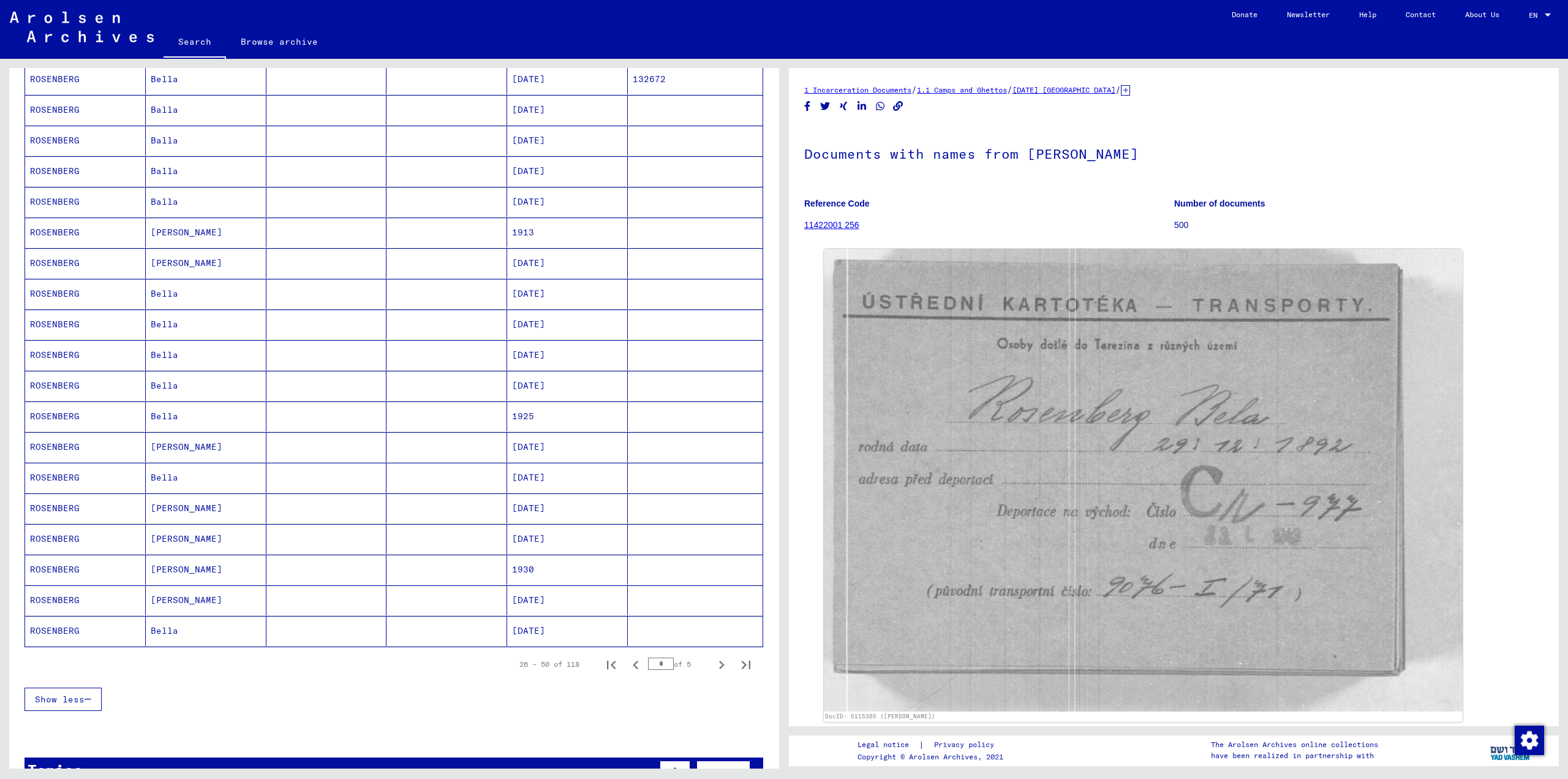
click at [521, 540] on mat-cell "[DATE]" at bounding box center [568, 539] width 121 height 30
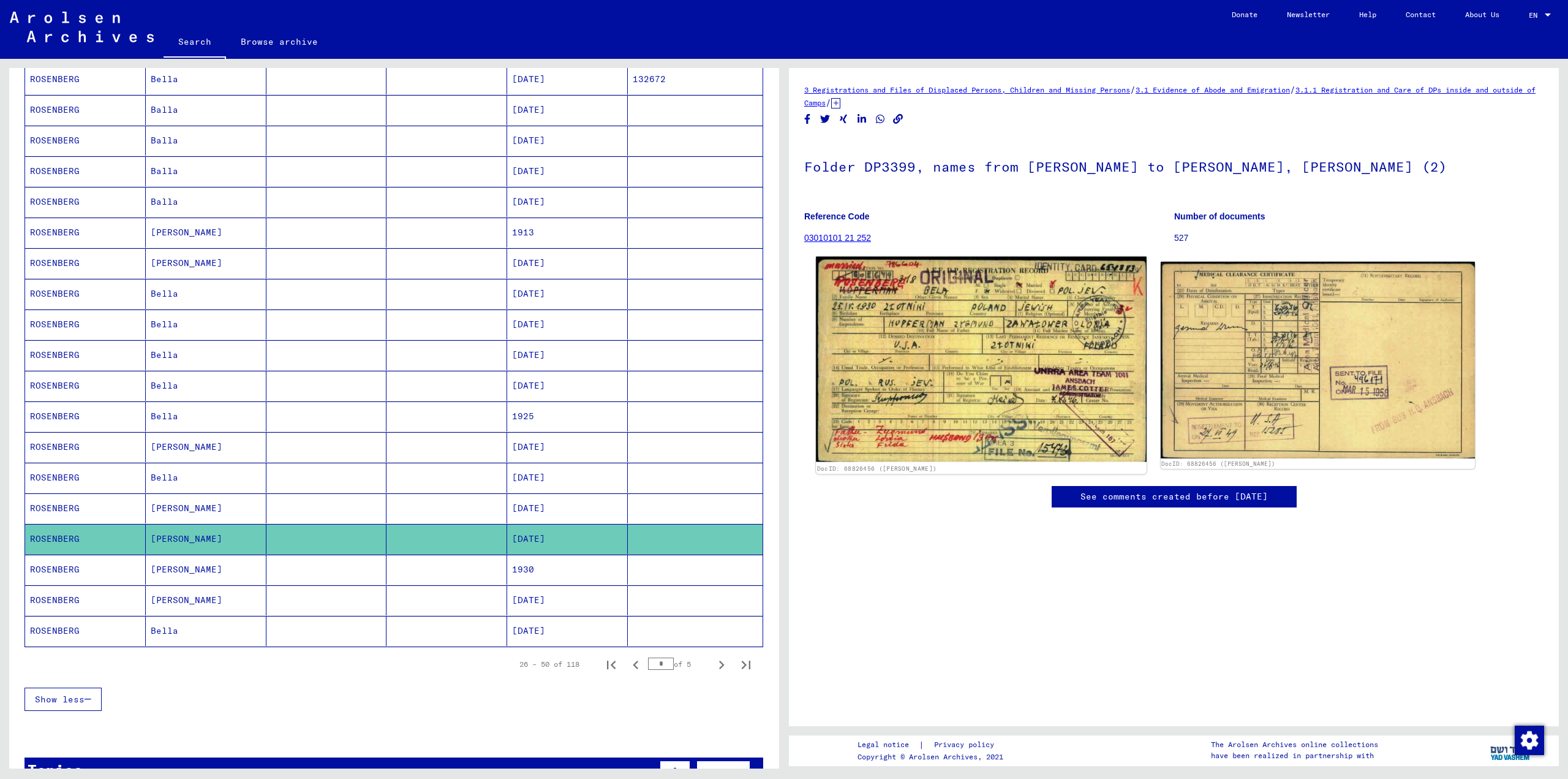
click at [930, 324] on img at bounding box center [981, 359] width 330 height 205
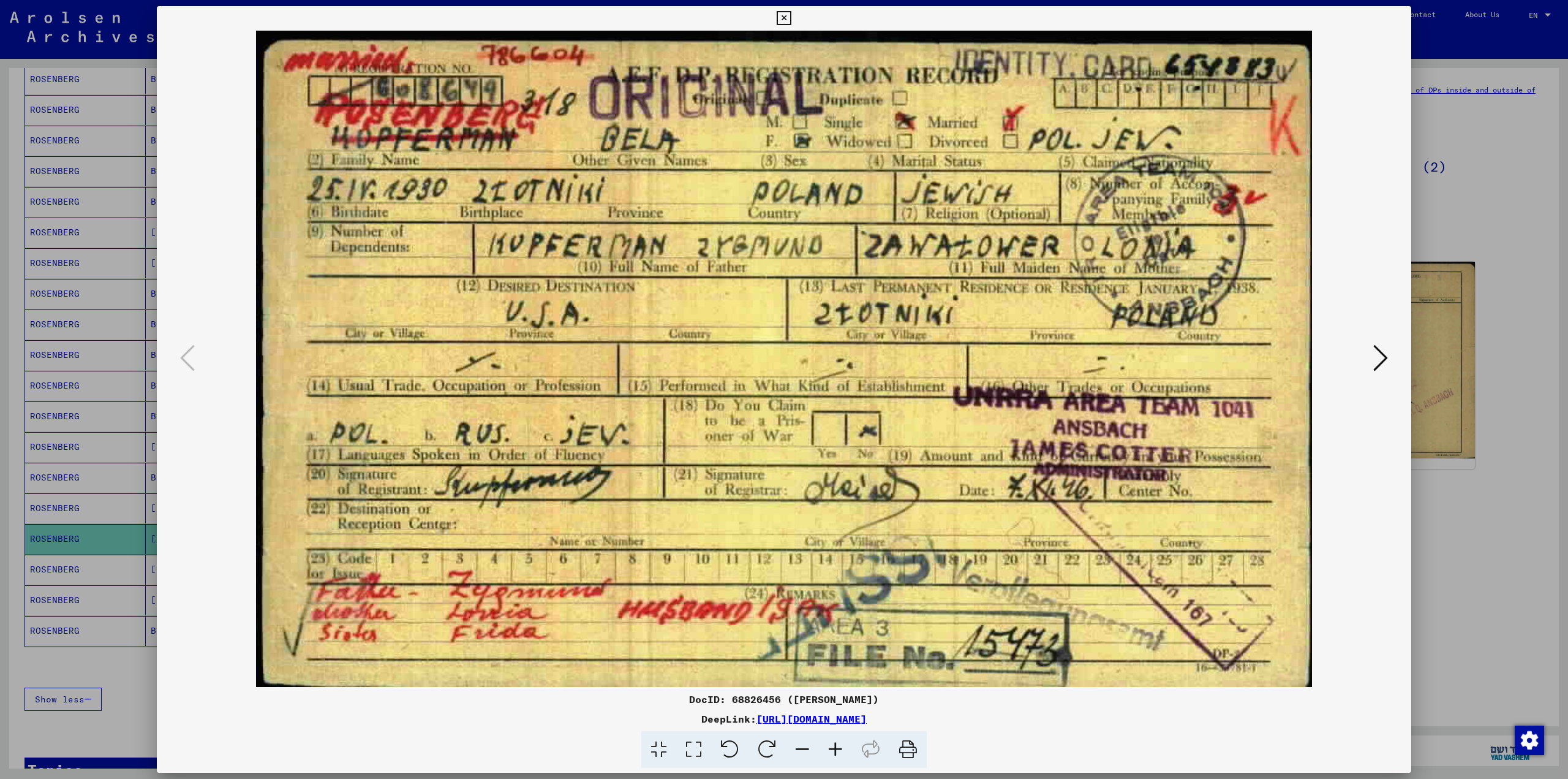
click at [1567, 691] on div at bounding box center [784, 389] width 1568 height 779
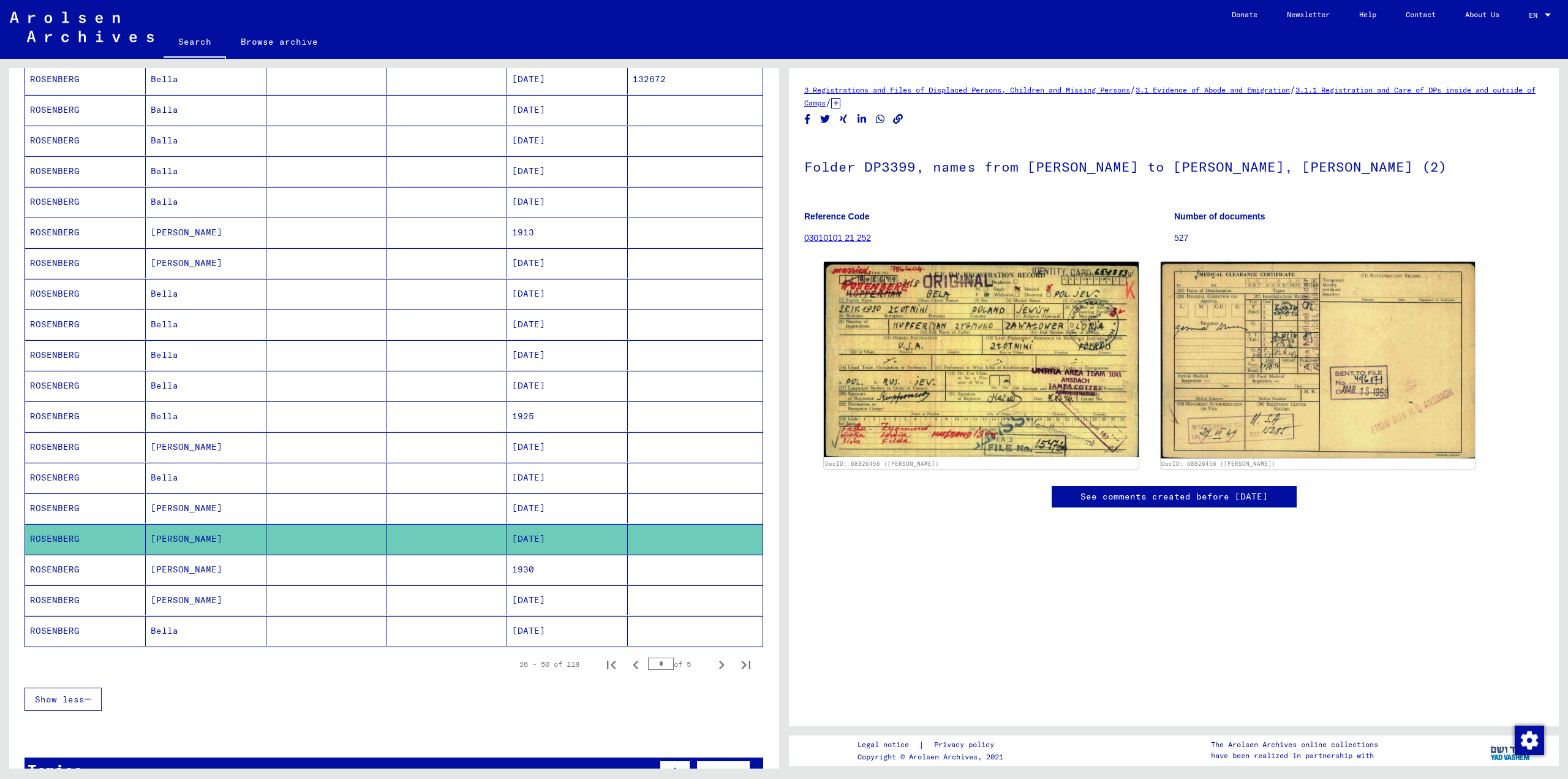
click at [280, 569] on mat-cell at bounding box center [326, 569] width 121 height 30
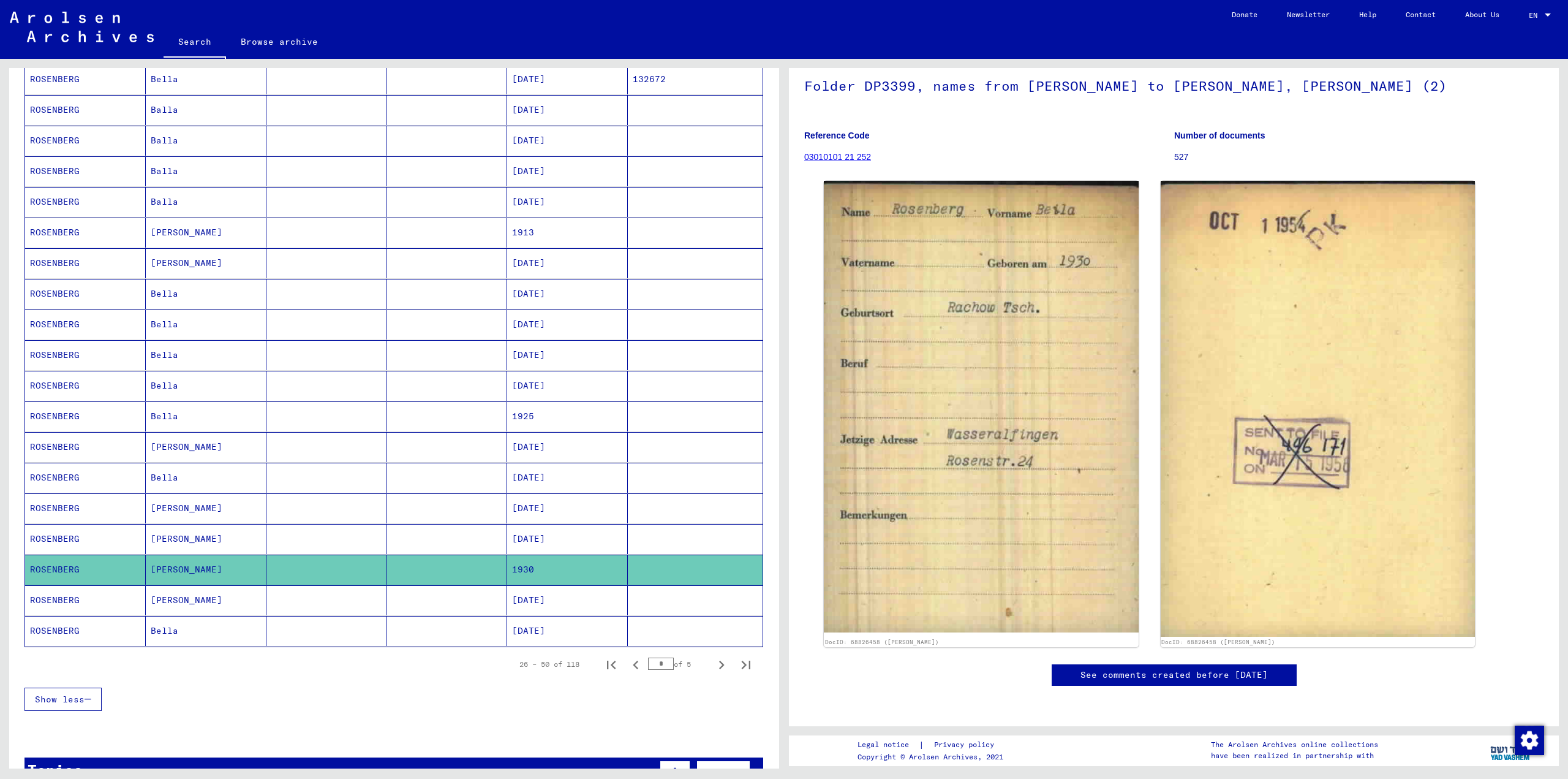
scroll to position [123, 0]
click at [199, 607] on mat-cell "[PERSON_NAME]" at bounding box center [206, 599] width 121 height 30
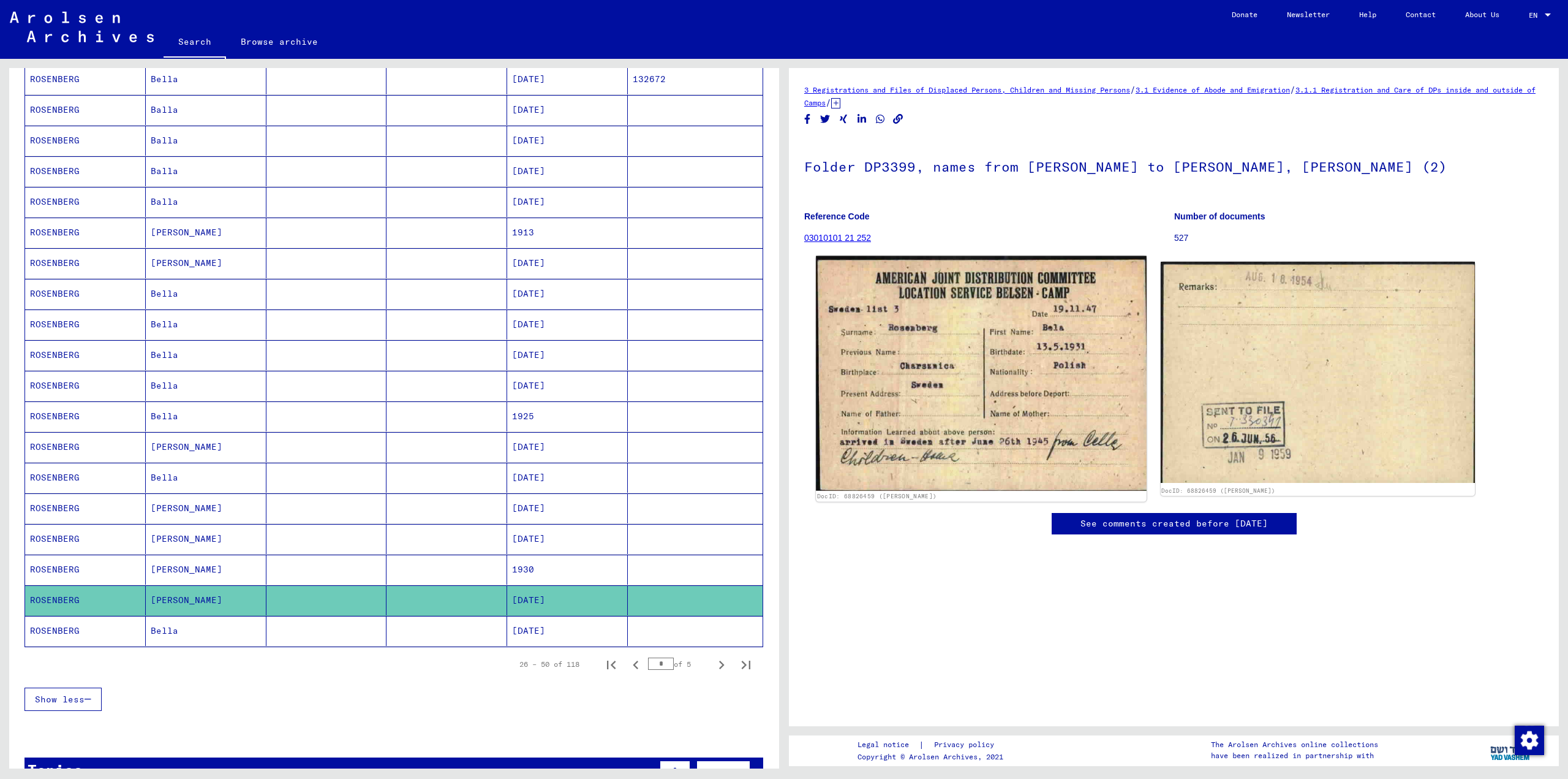
click at [972, 366] on img at bounding box center [981, 374] width 330 height 235
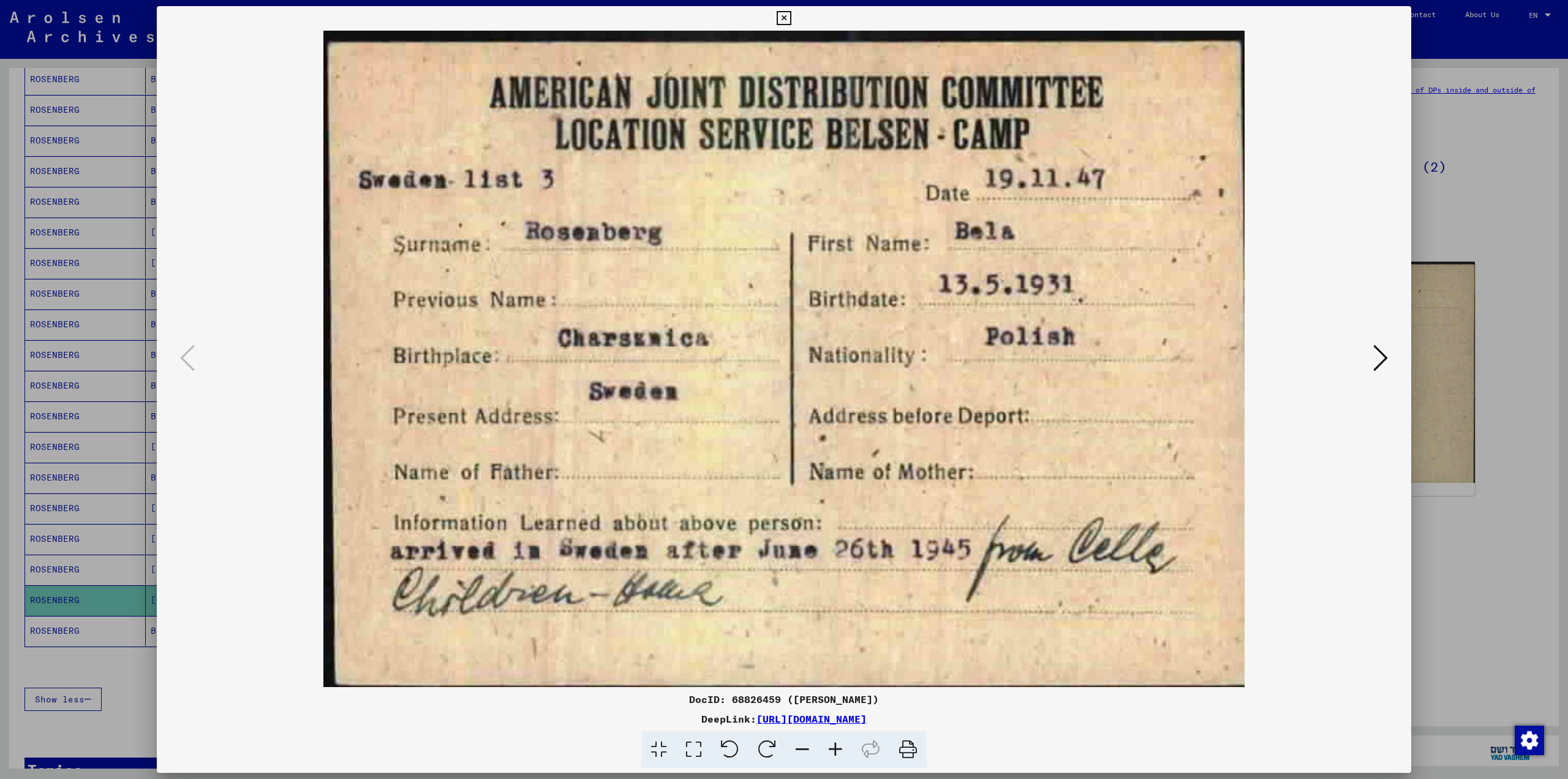
click at [1410, 251] on div at bounding box center [784, 359] width 1255 height 656
click at [1537, 327] on div at bounding box center [784, 389] width 1568 height 779
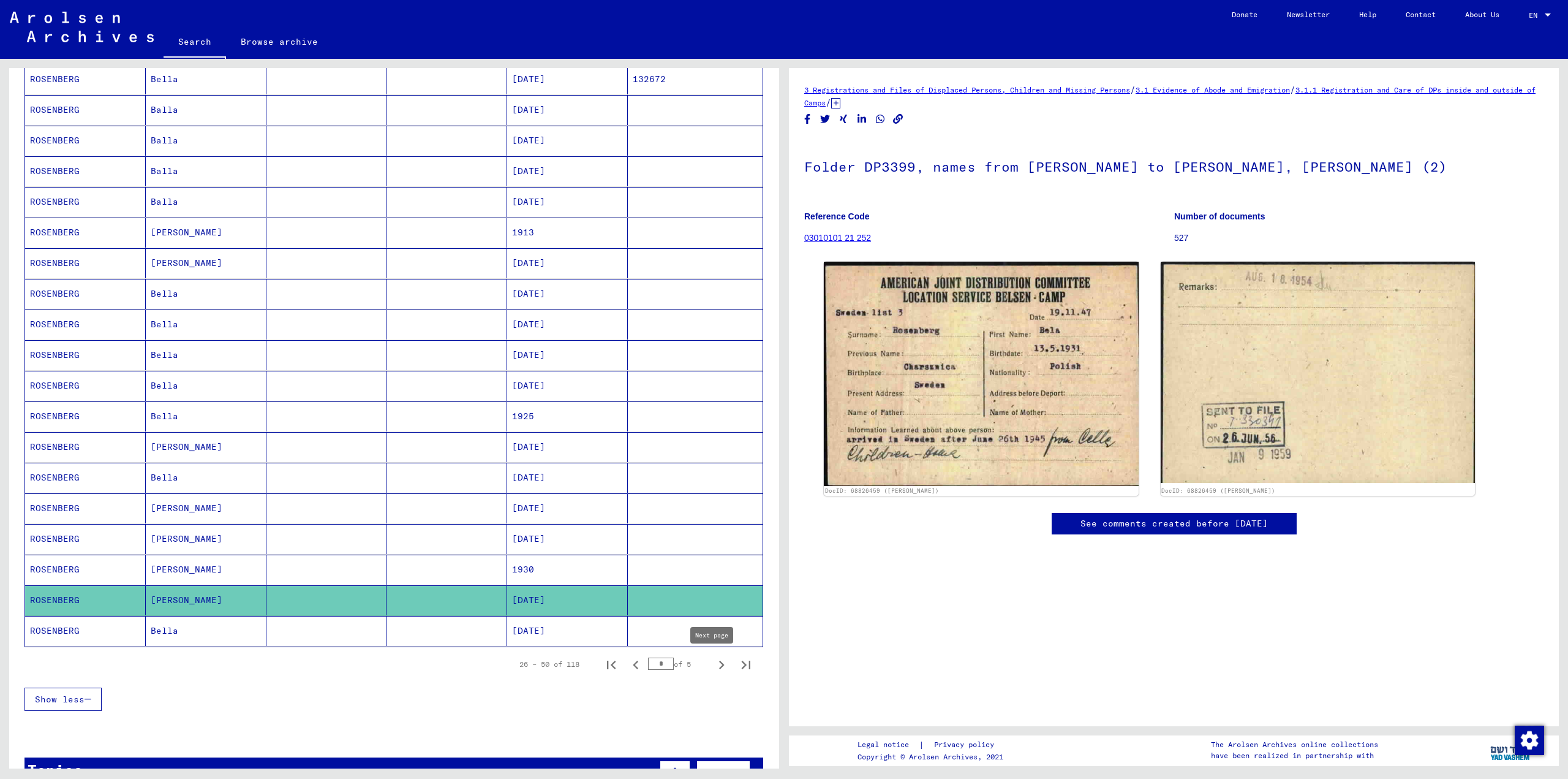
click at [713, 666] on icon "Next page" at bounding box center [721, 665] width 17 height 17
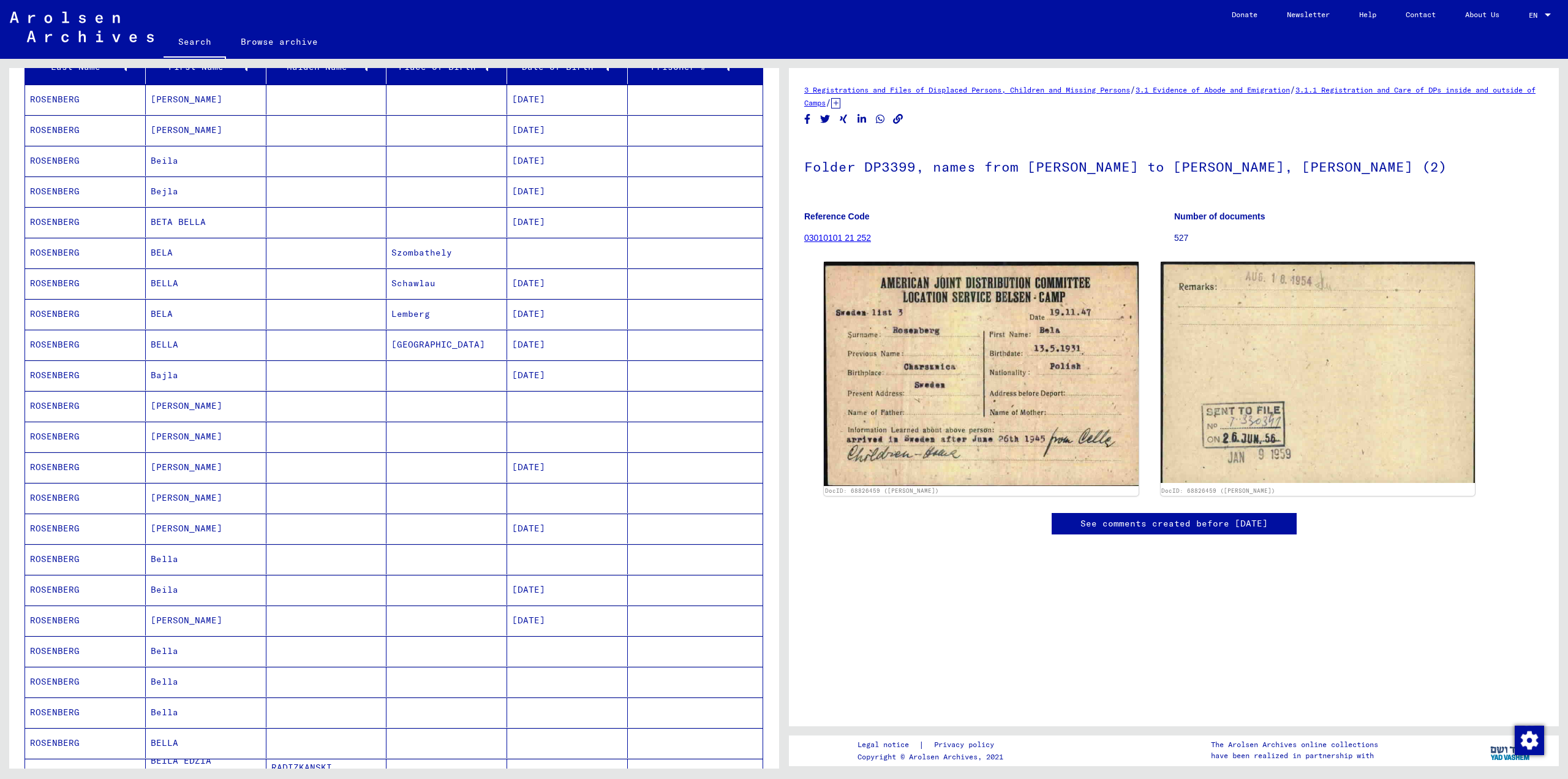
scroll to position [245, 0]
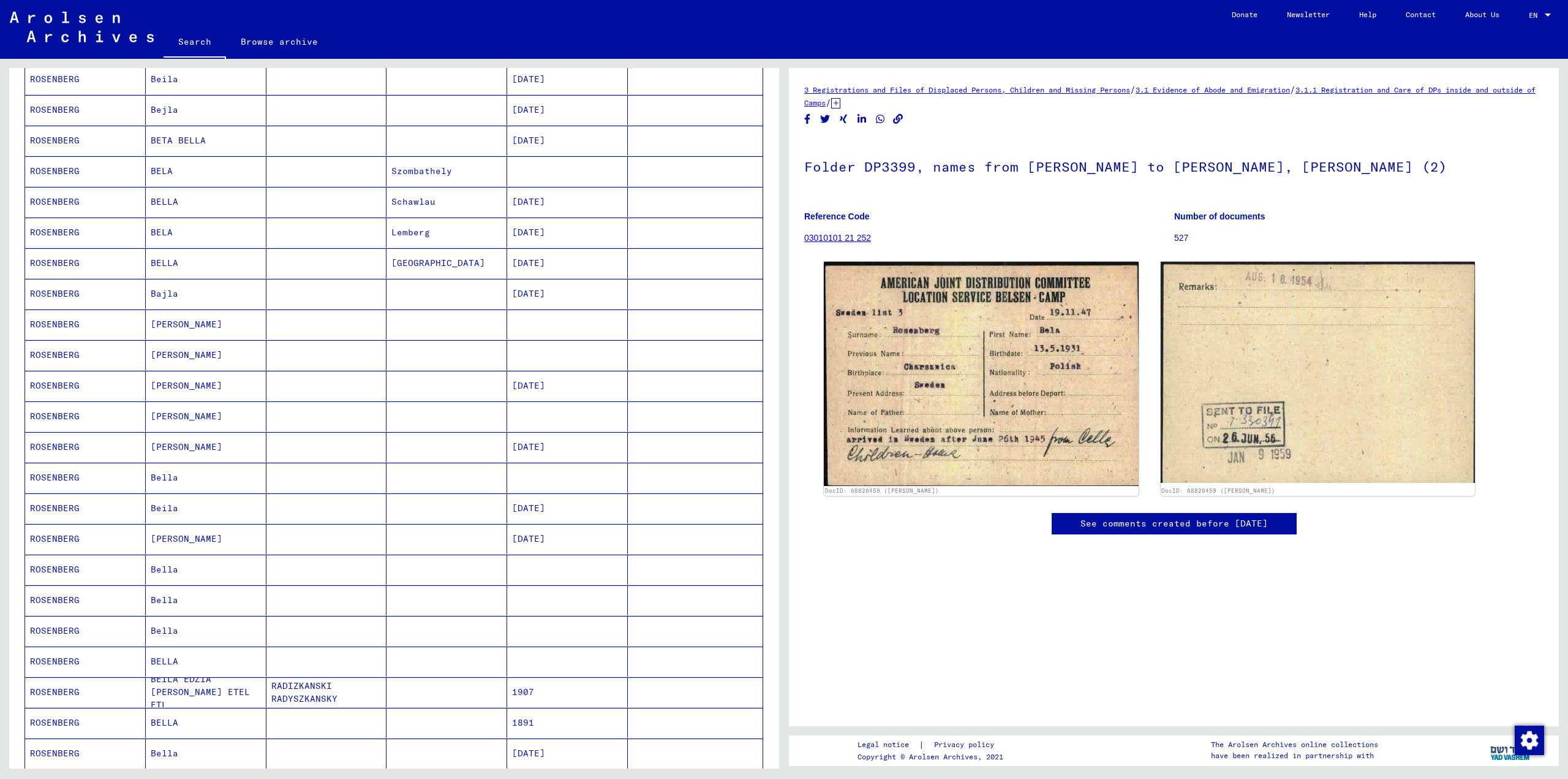
click at [343, 321] on mat-cell at bounding box center [326, 324] width 121 height 30
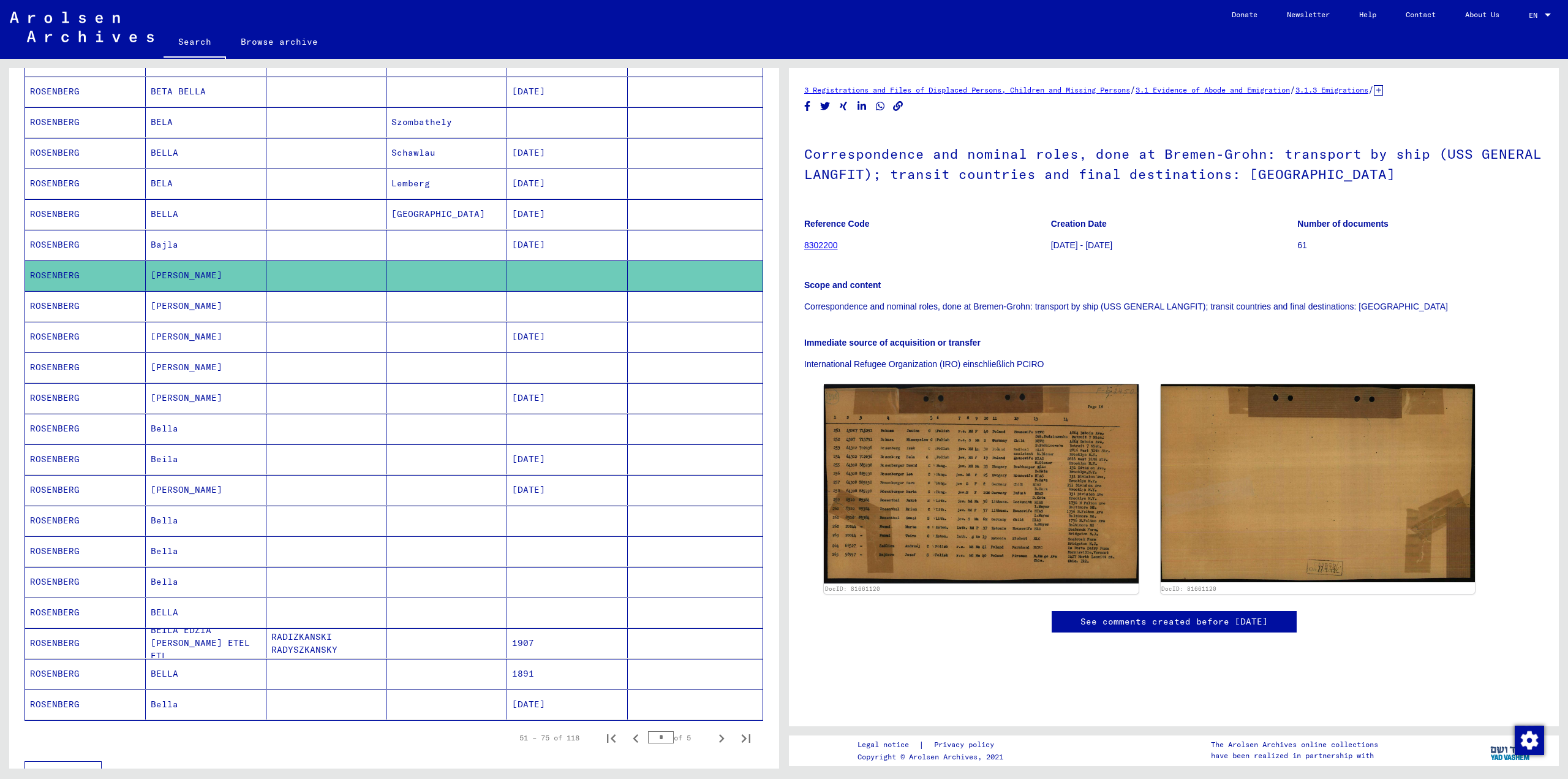
scroll to position [368, 0]
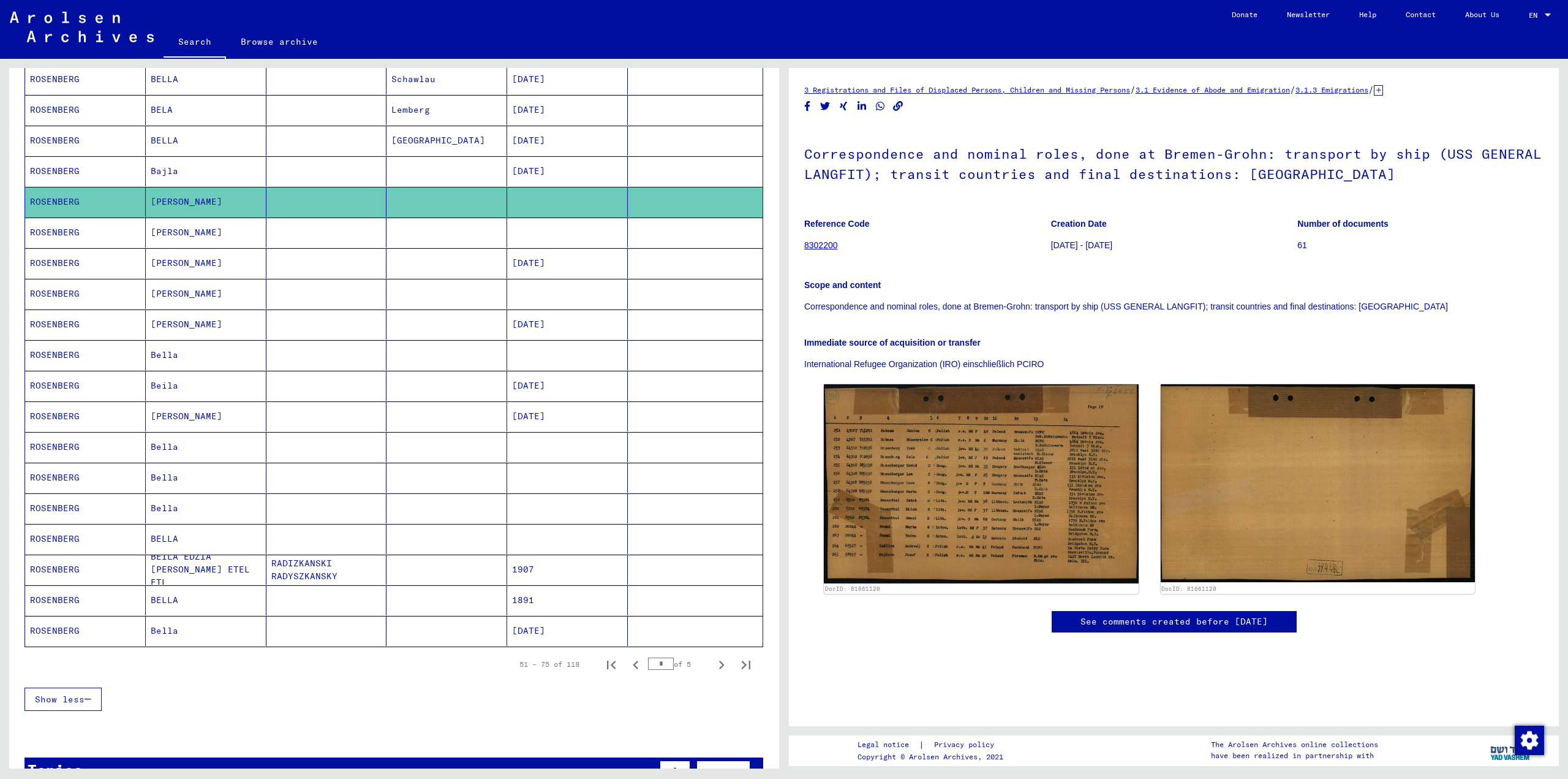
click at [507, 383] on mat-cell "[DATE]" at bounding box center [568, 386] width 121 height 30
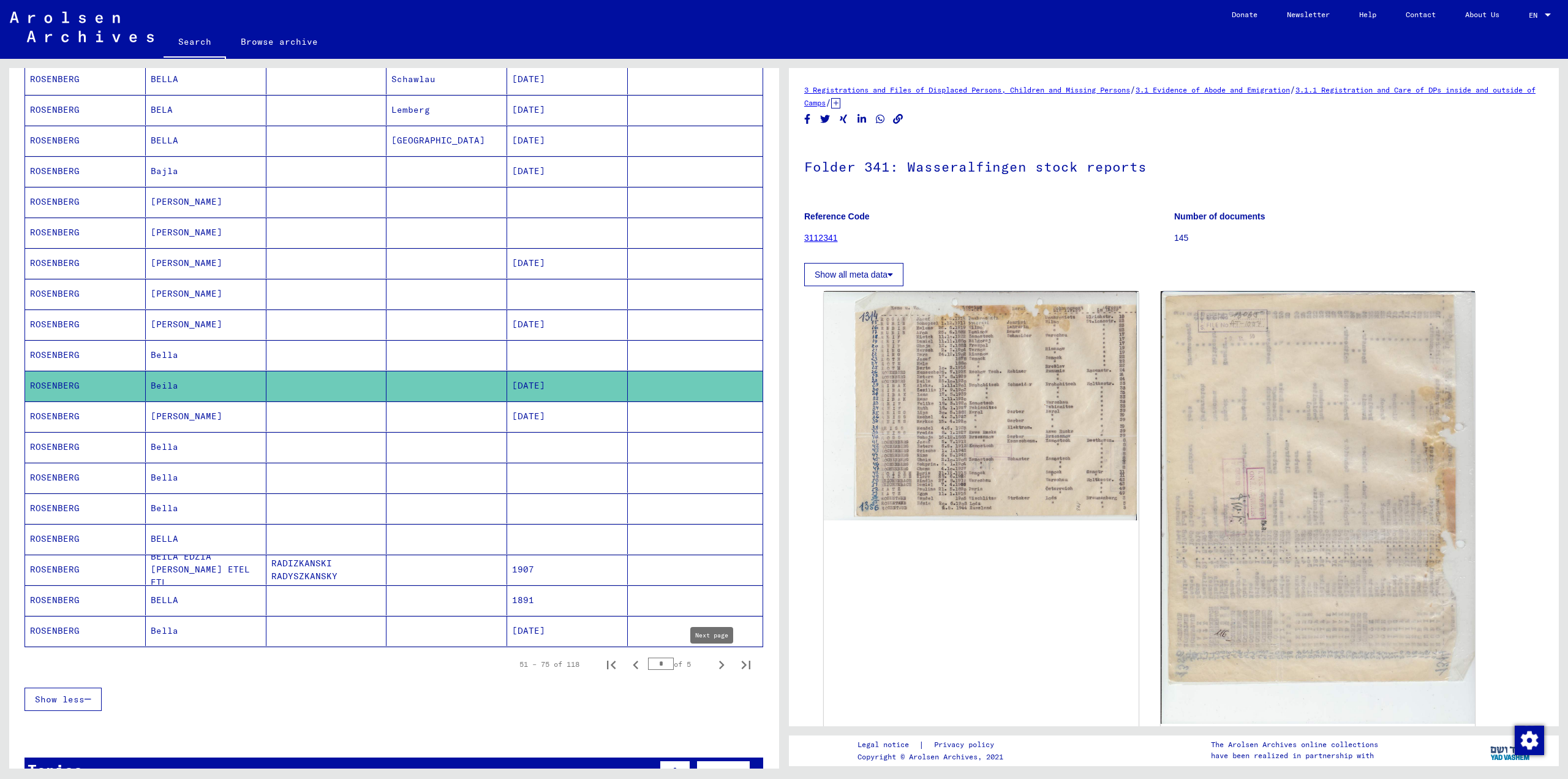
click at [719, 666] on icon "Next page" at bounding box center [721, 665] width 5 height 9
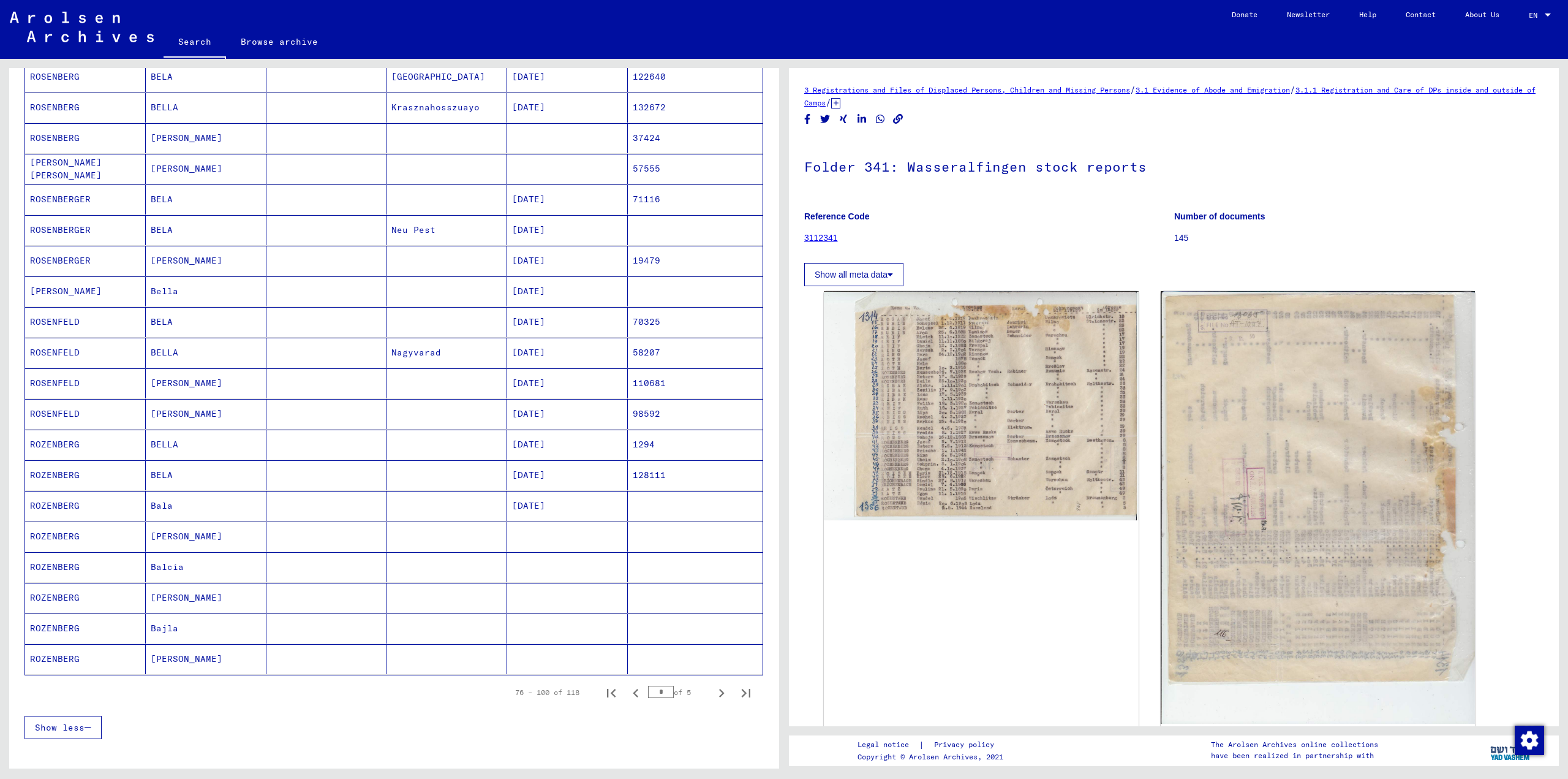
scroll to position [490, 0]
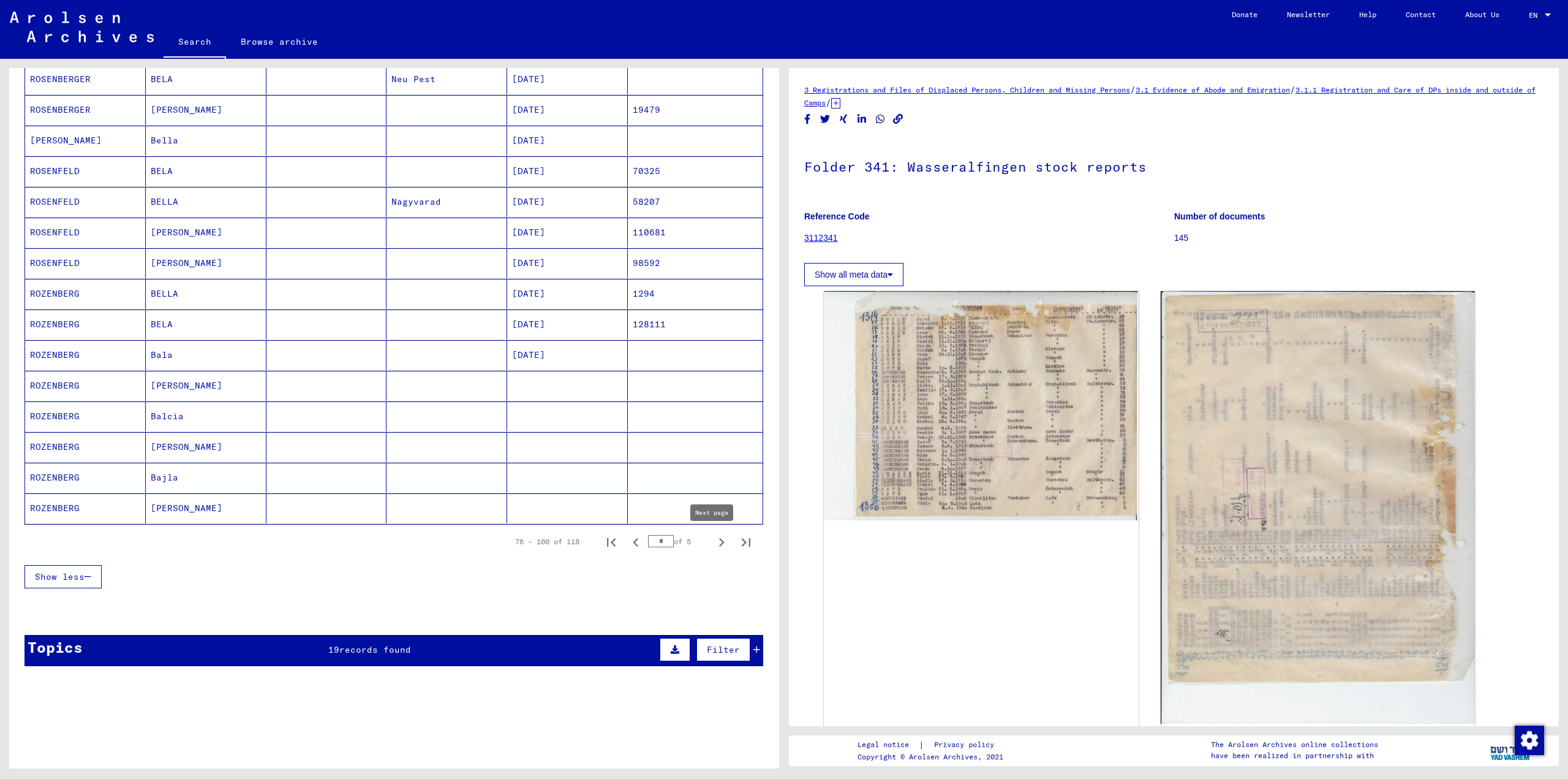
click at [719, 545] on icon "Next page" at bounding box center [721, 542] width 5 height 9
type input "*"
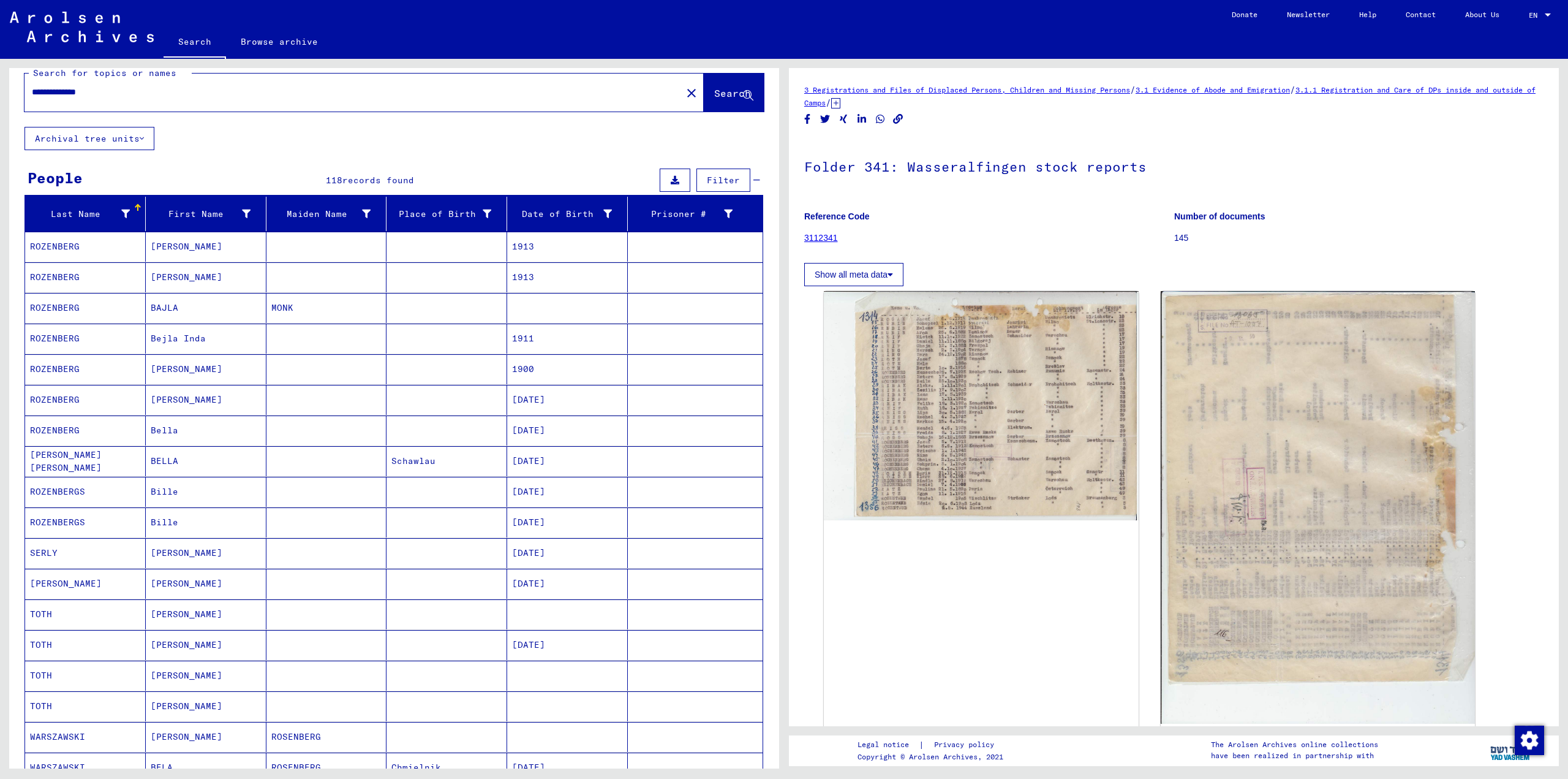
scroll to position [0, 0]
